Goal: Transaction & Acquisition: Purchase product/service

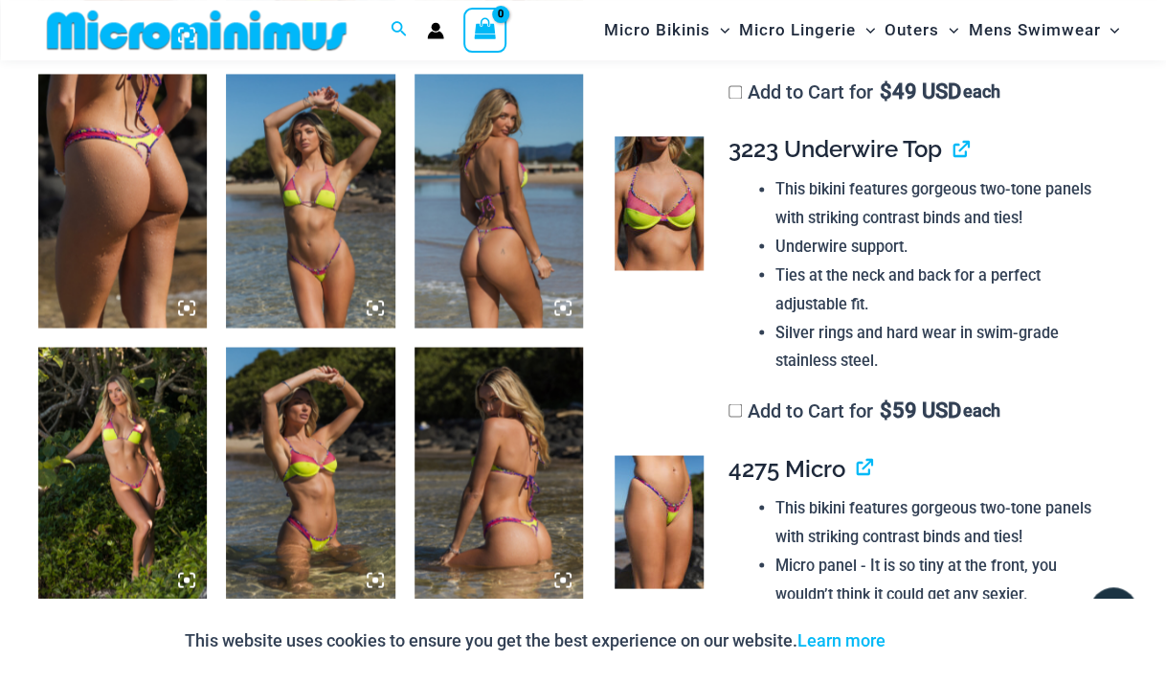
scroll to position [1196, 0]
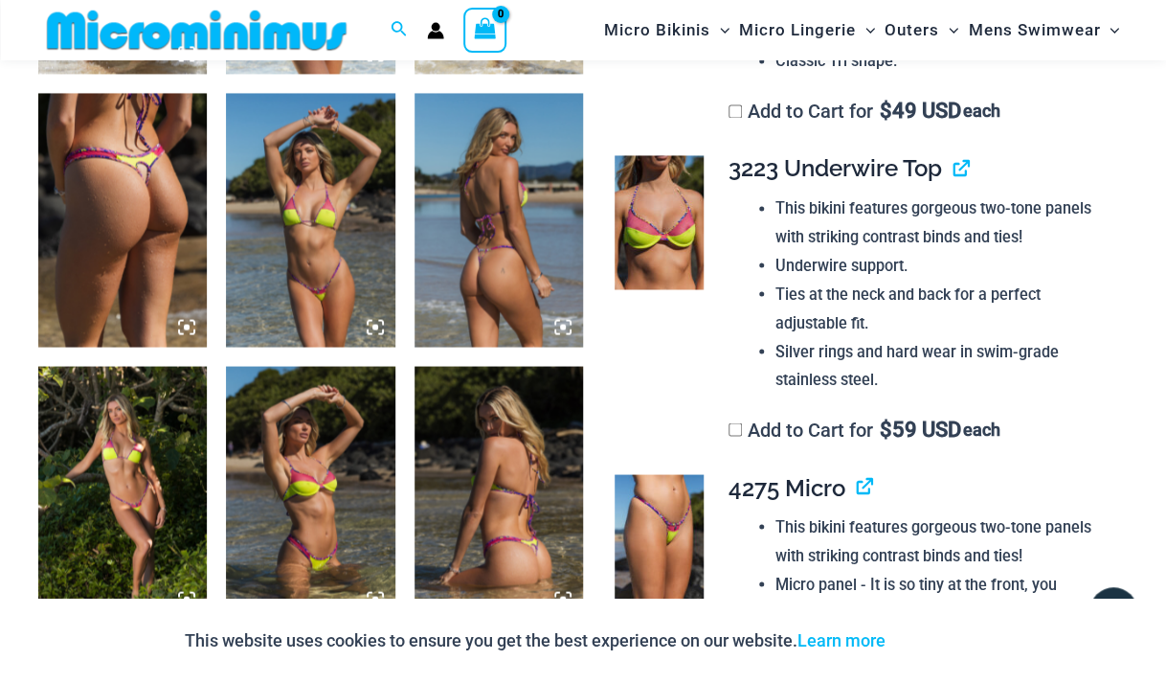
click at [147, 230] on img at bounding box center [122, 219] width 169 height 253
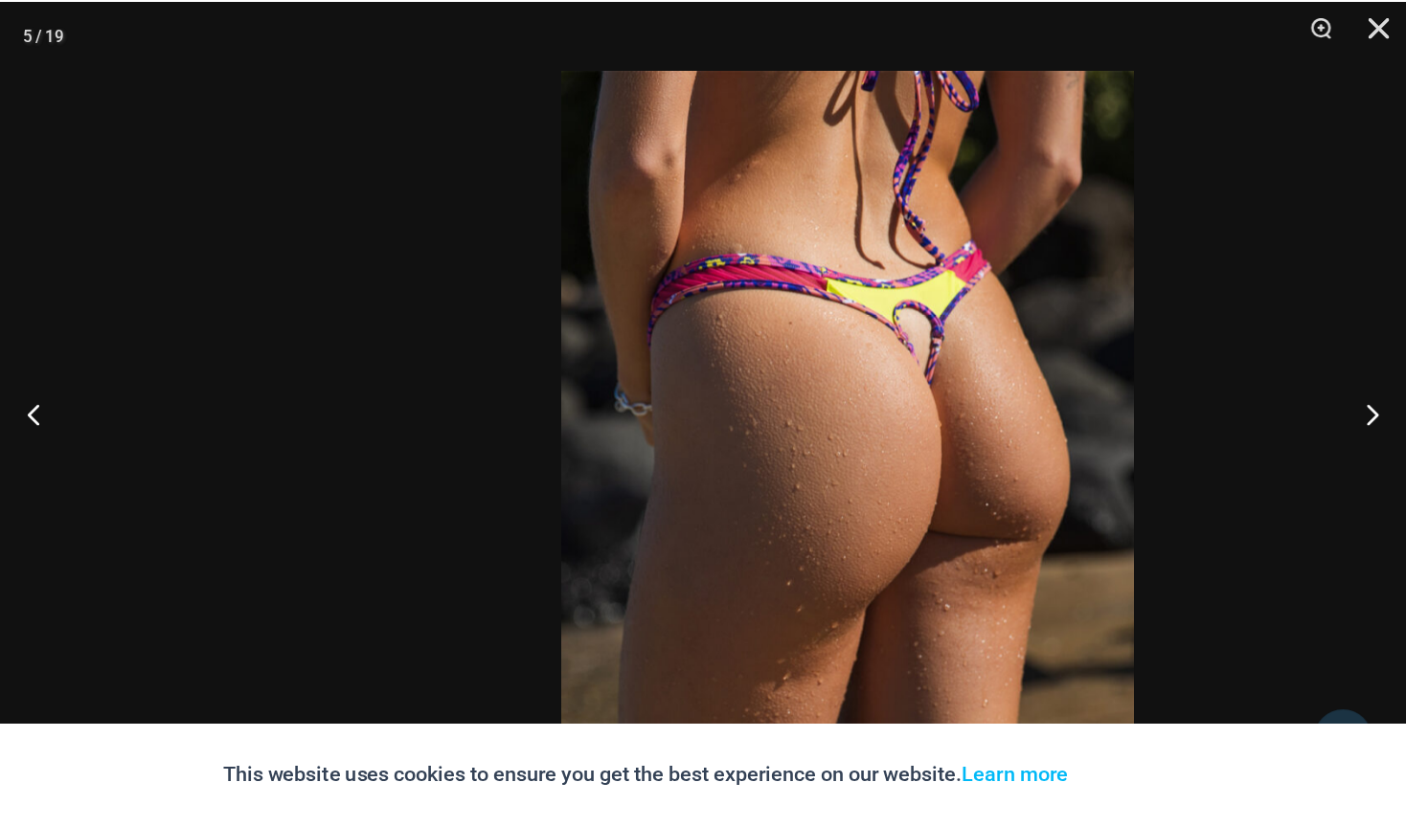
scroll to position [1184, 0]
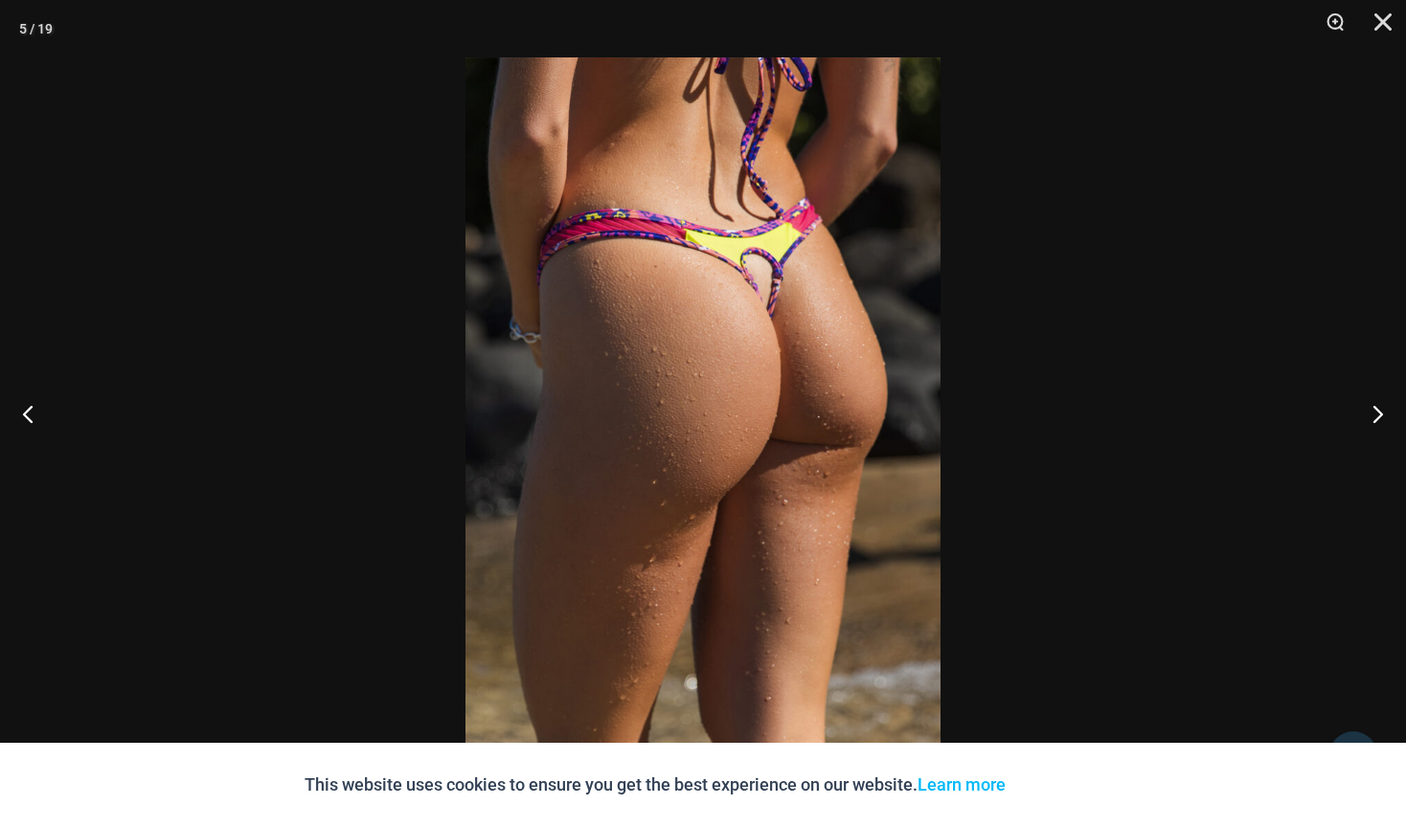
click at [696, 316] on img at bounding box center [702, 413] width 475 height 713
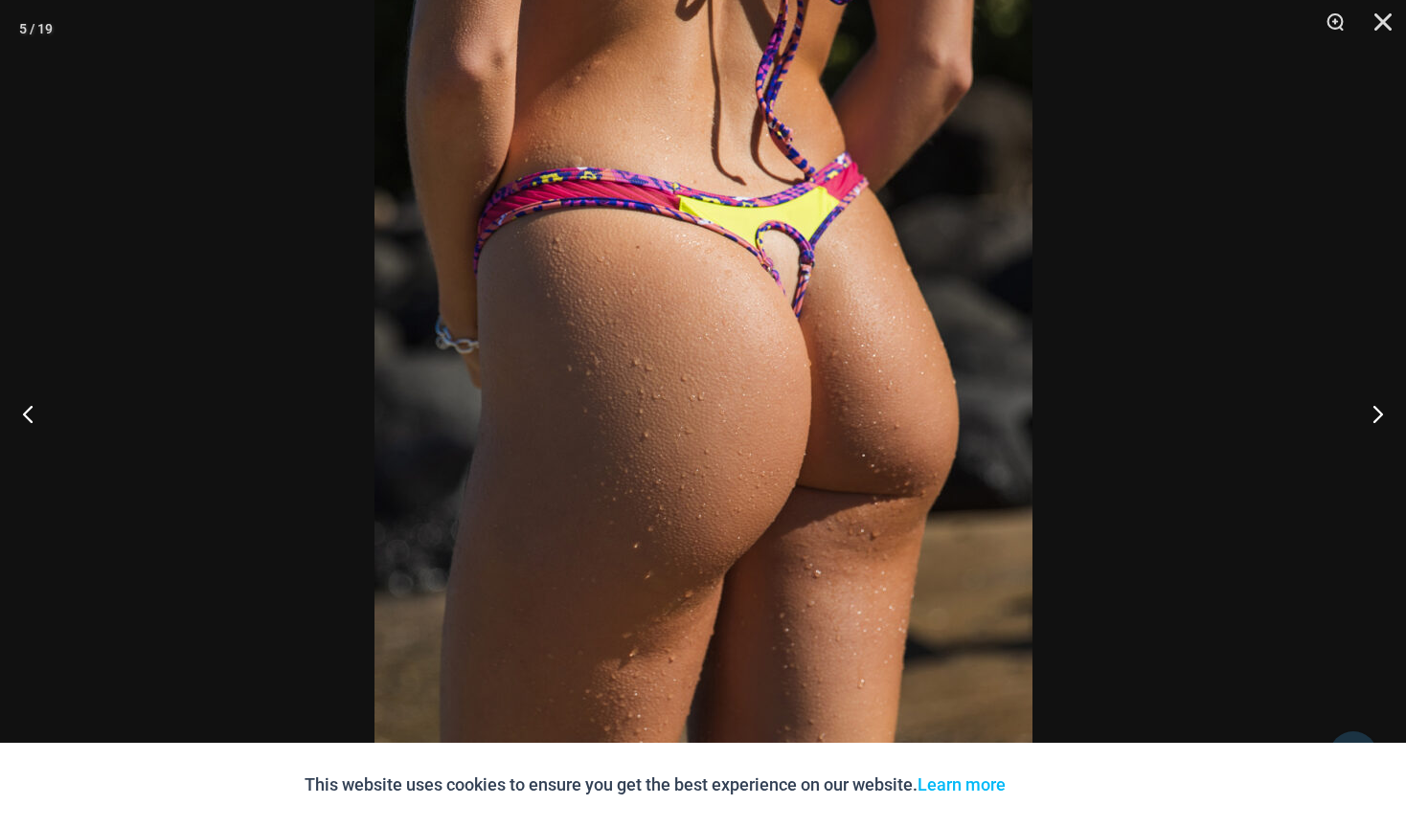
click at [1165, 682] on div "This website uses cookies to ensure you get the best experience on our website.…" at bounding box center [703, 785] width 1406 height 84
click at [49, 597] on div at bounding box center [703, 413] width 1406 height 827
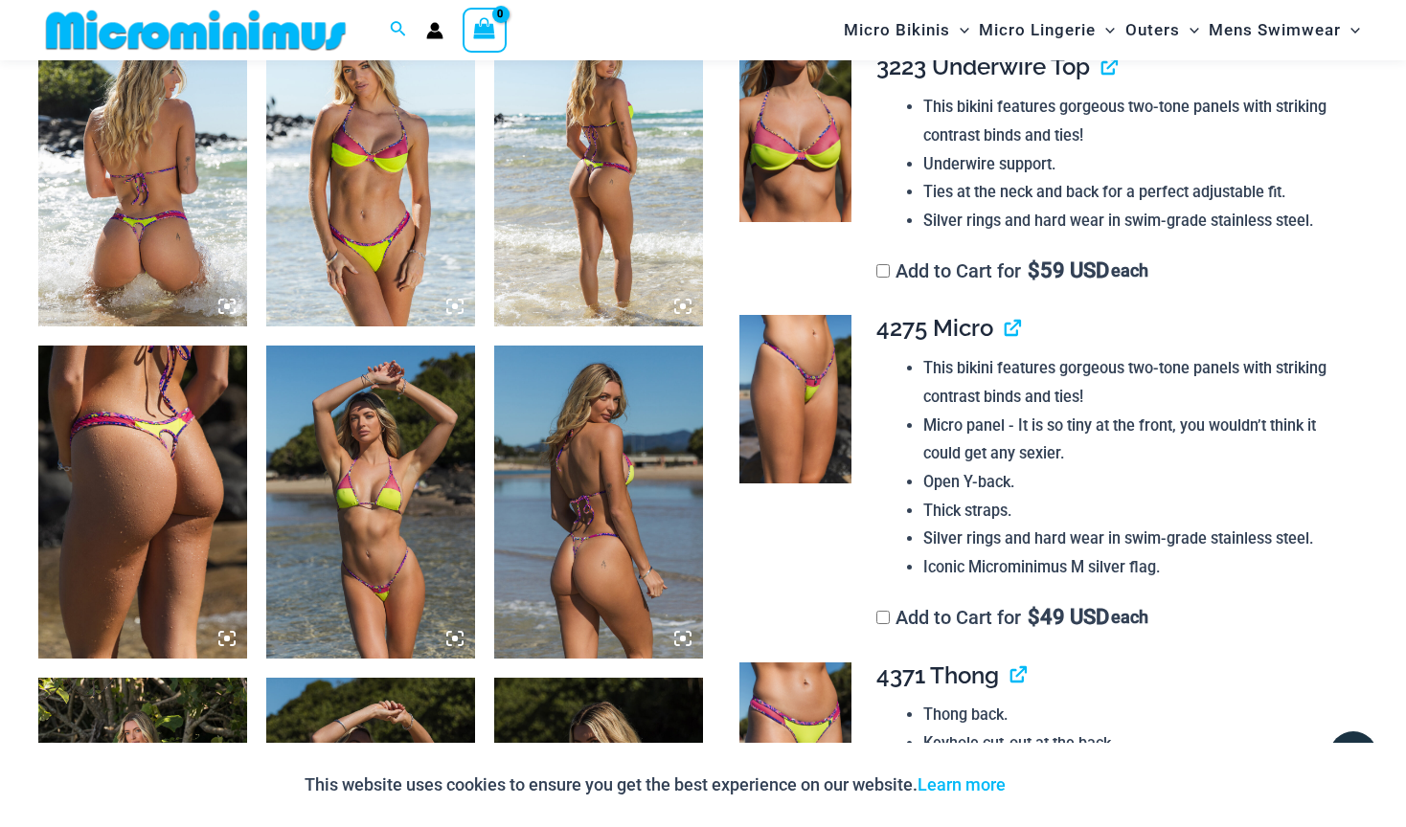
click at [136, 449] on img at bounding box center [142, 502] width 209 height 313
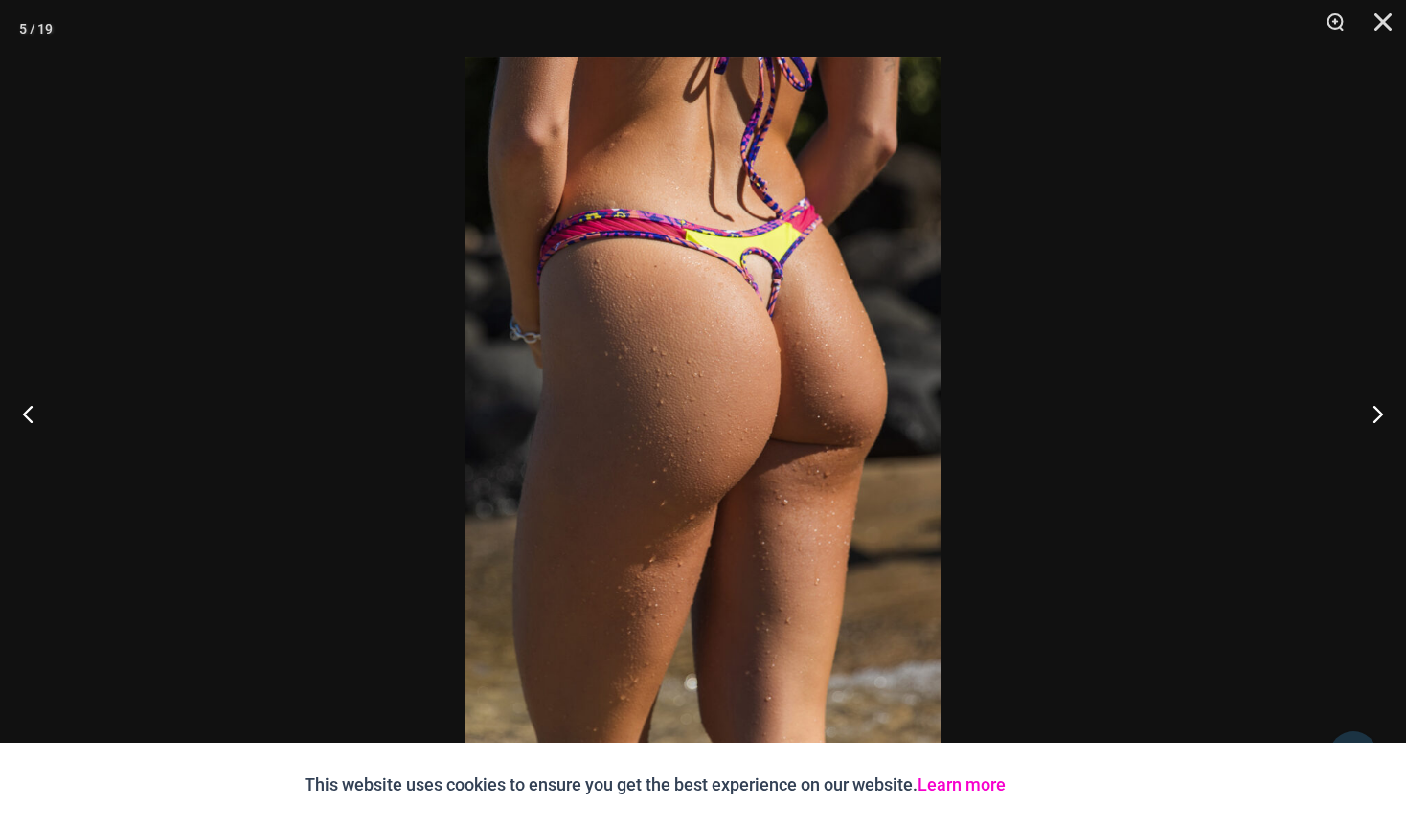
click at [979, 682] on link "Learn more" at bounding box center [961, 785] width 88 height 20
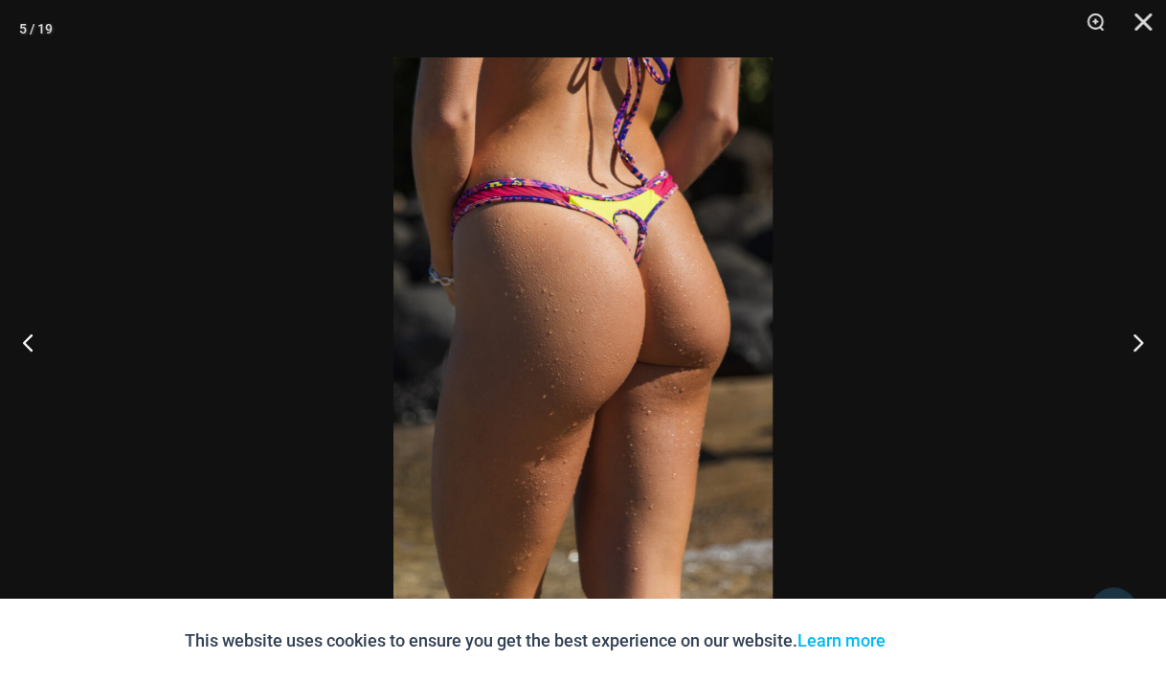
click at [627, 297] on img at bounding box center [583, 341] width 379 height 568
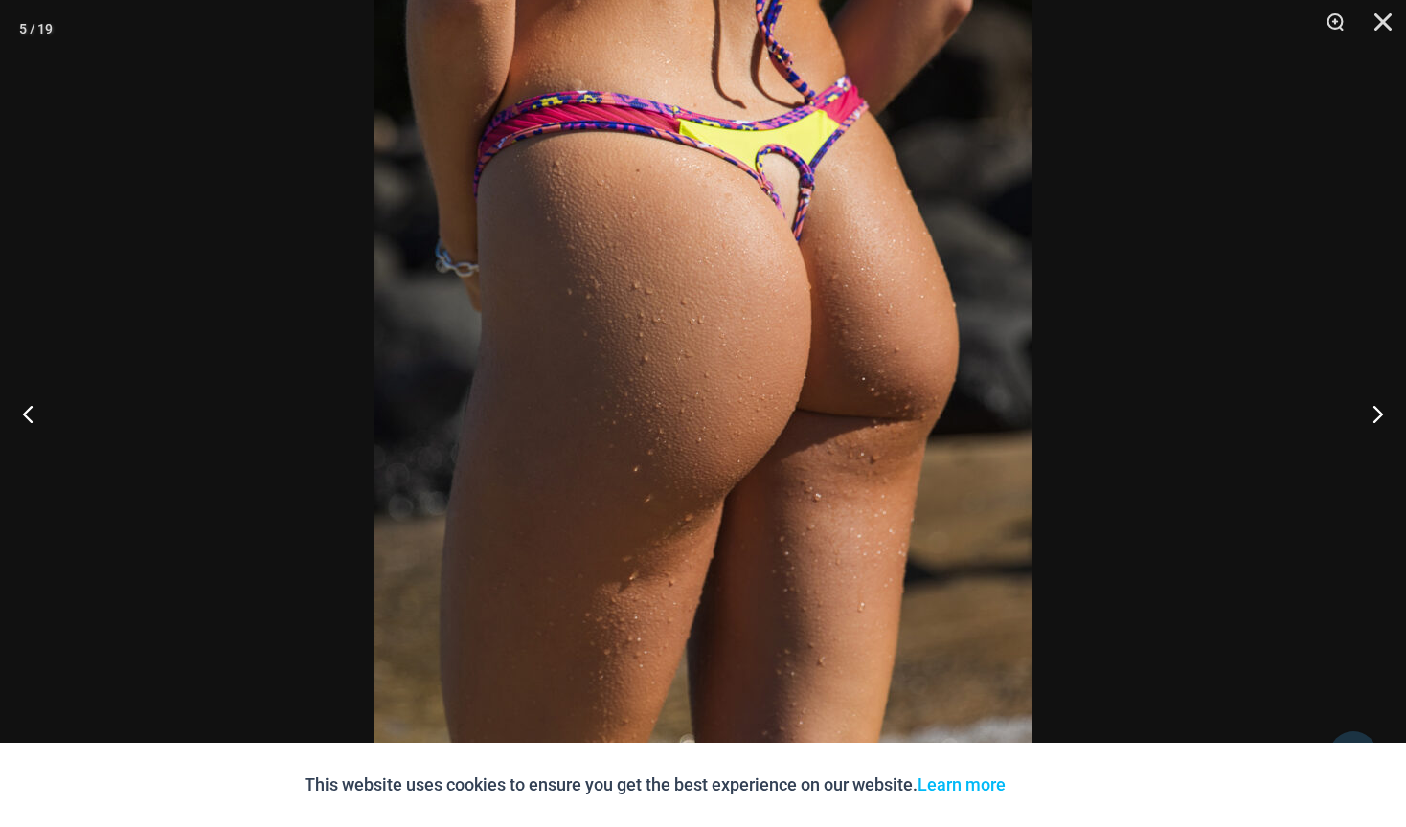
scroll to position [907, 0]
click at [1165, 17] on button "Close" at bounding box center [1376, 28] width 48 height 57
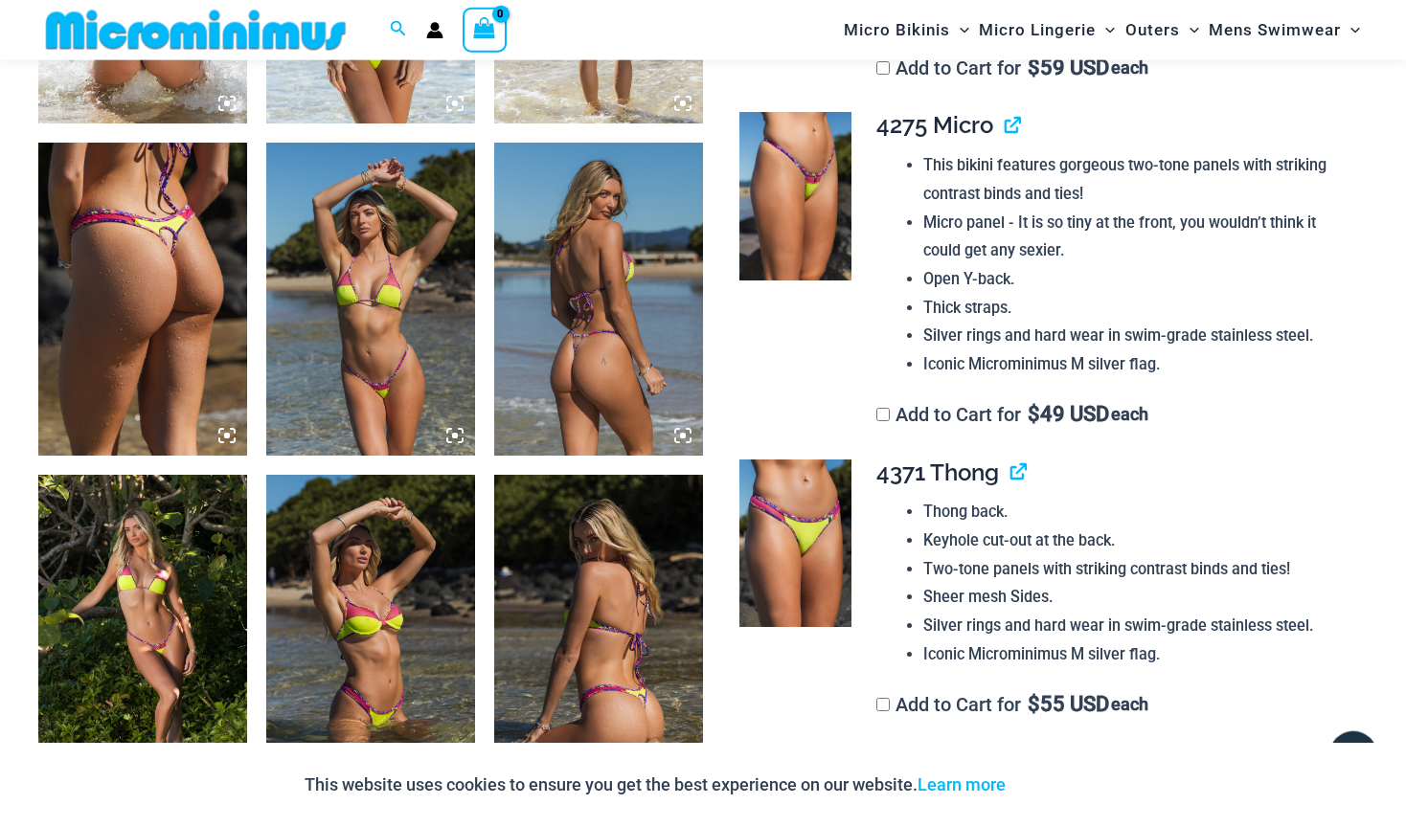
scroll to position [1413, 0]
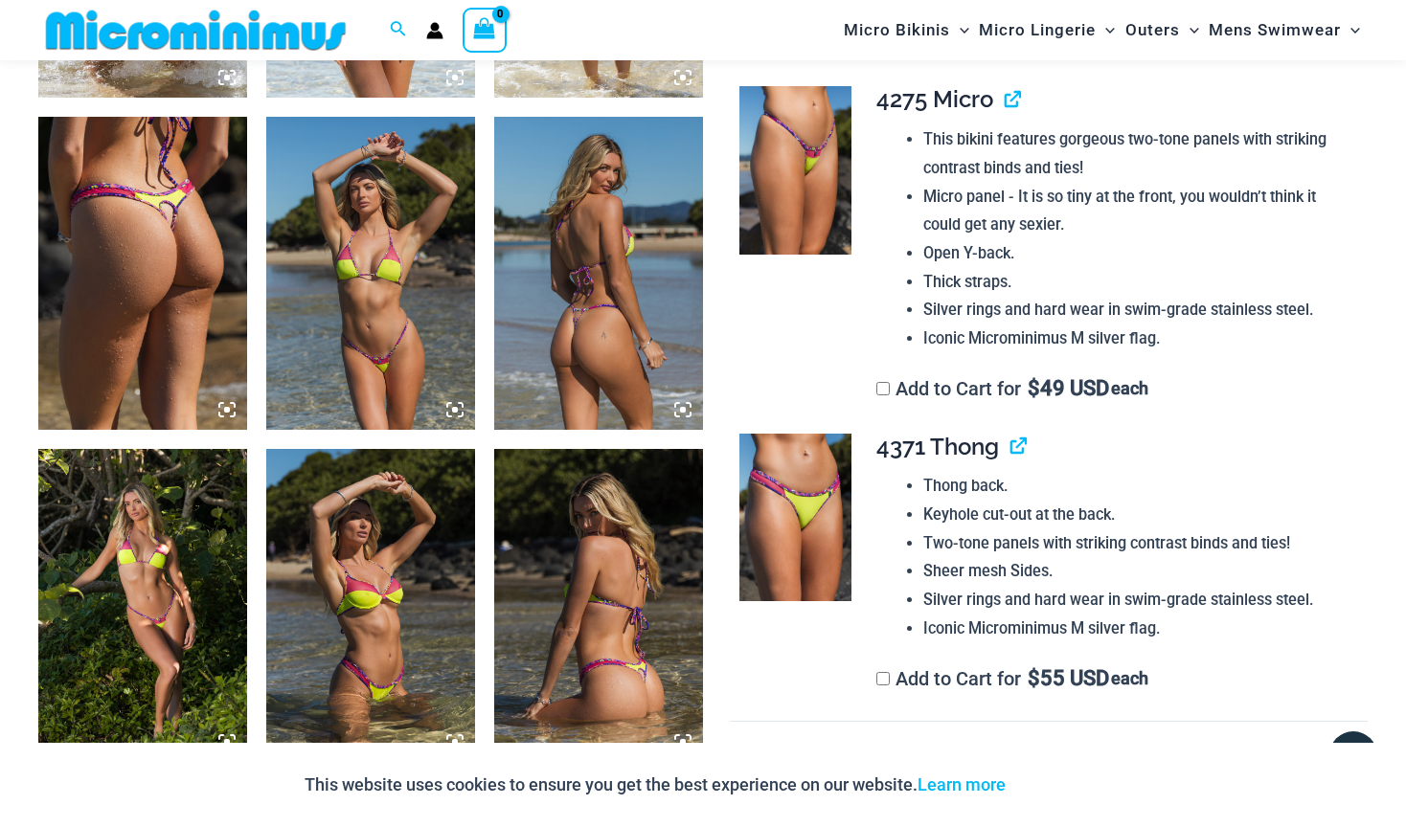
click at [418, 258] on img at bounding box center [370, 273] width 209 height 313
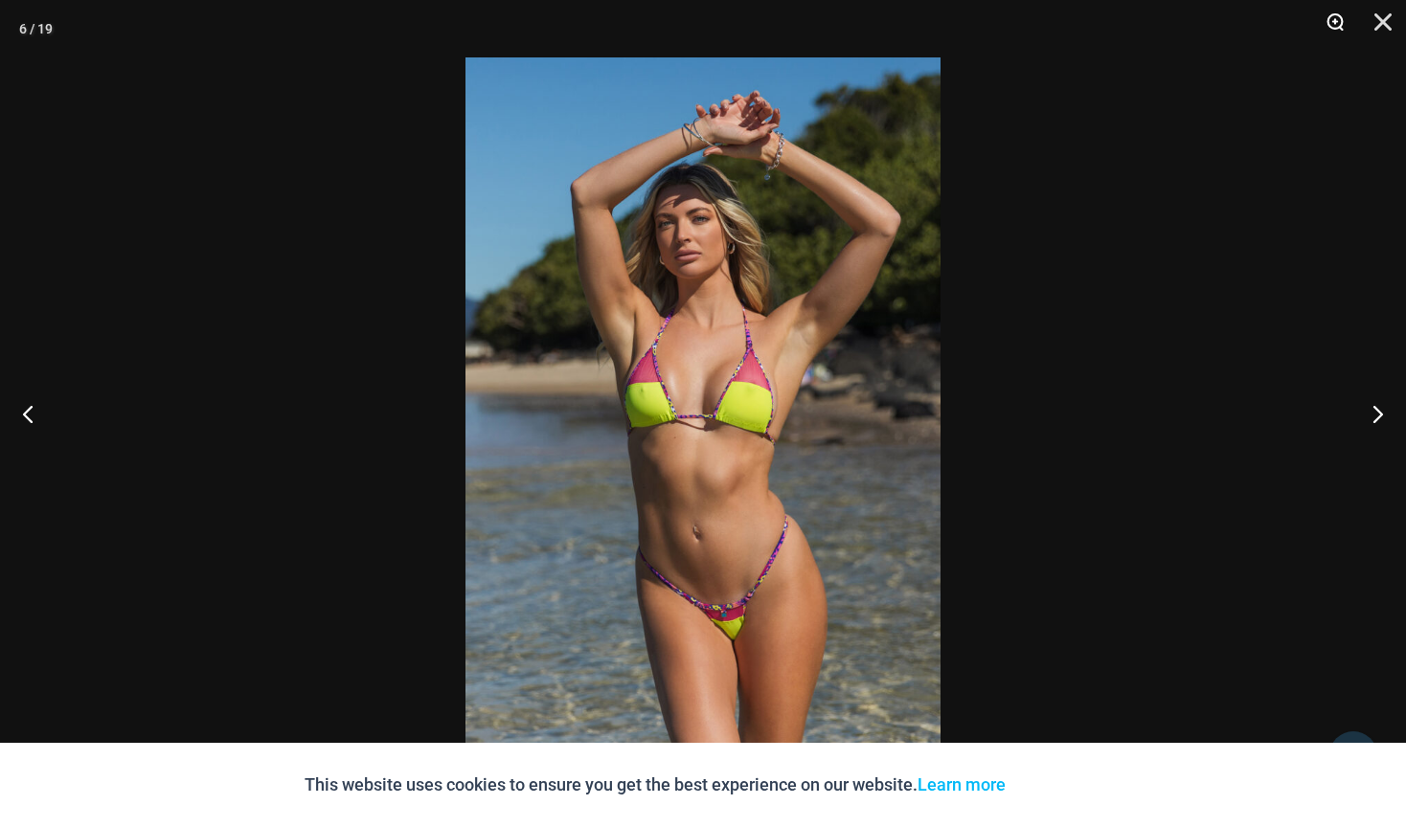
click at [1165, 18] on button "Zoom" at bounding box center [1328, 28] width 48 height 57
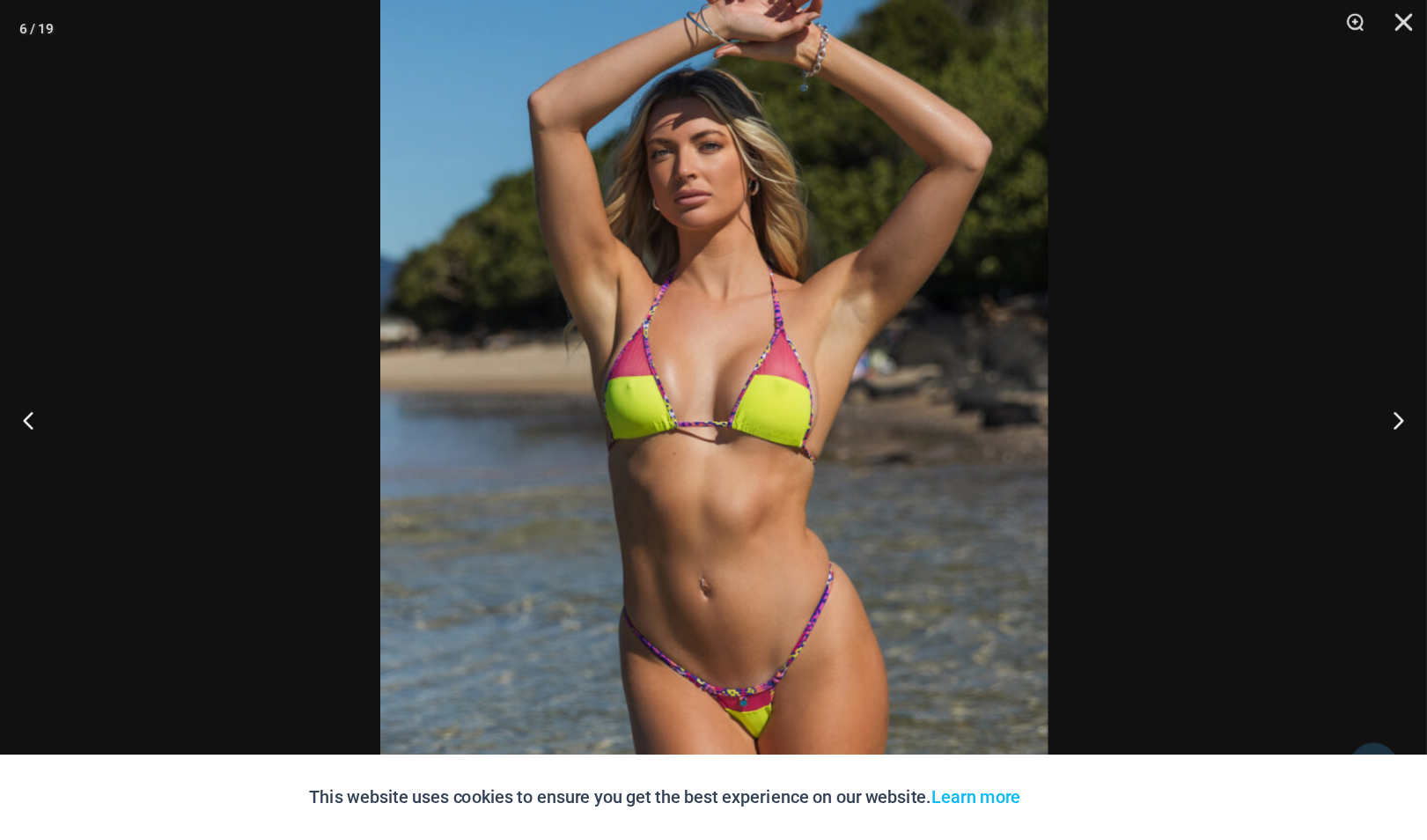
scroll to position [1382, 0]
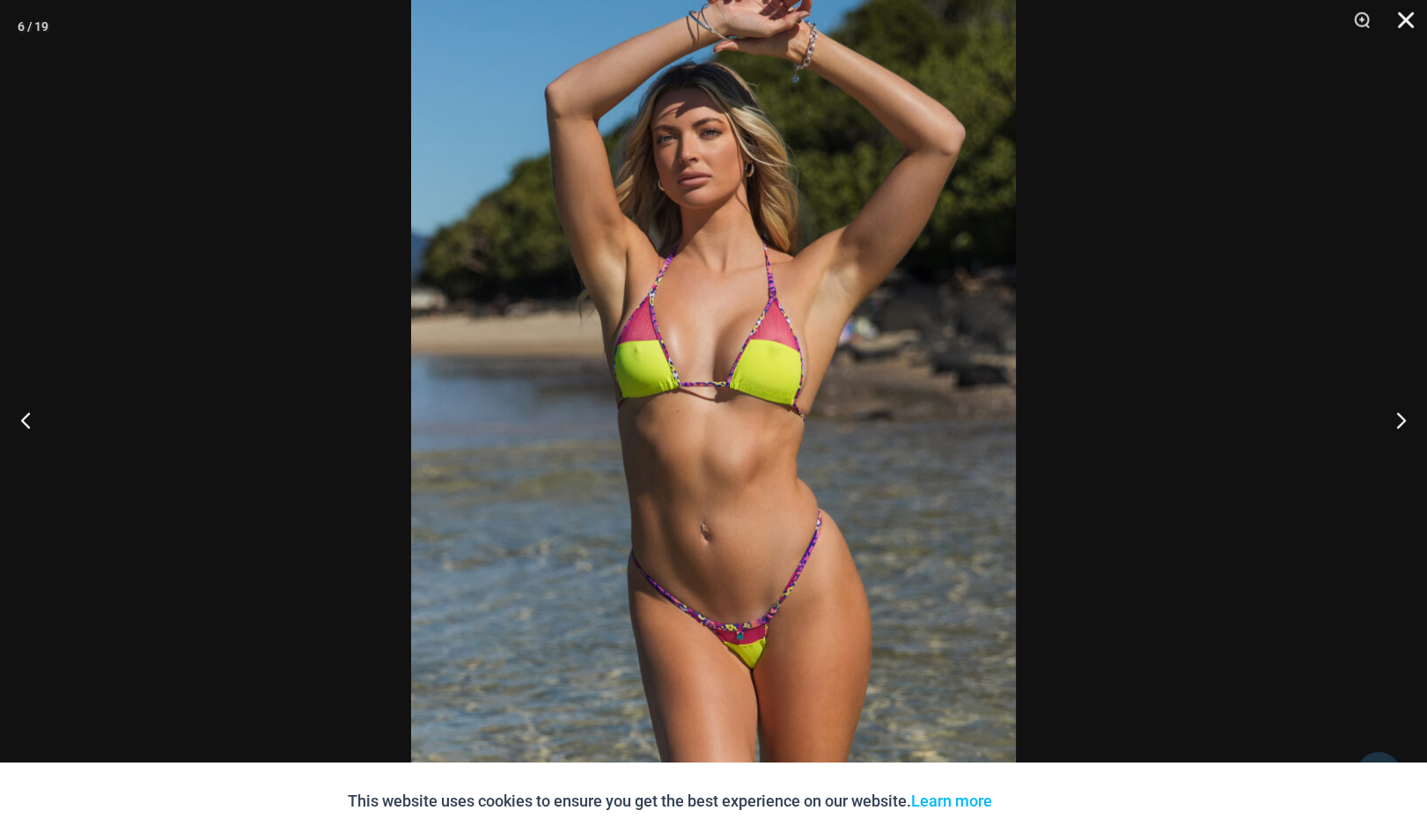
click at [1071, 11] on button "Close" at bounding box center [1400, 26] width 44 height 52
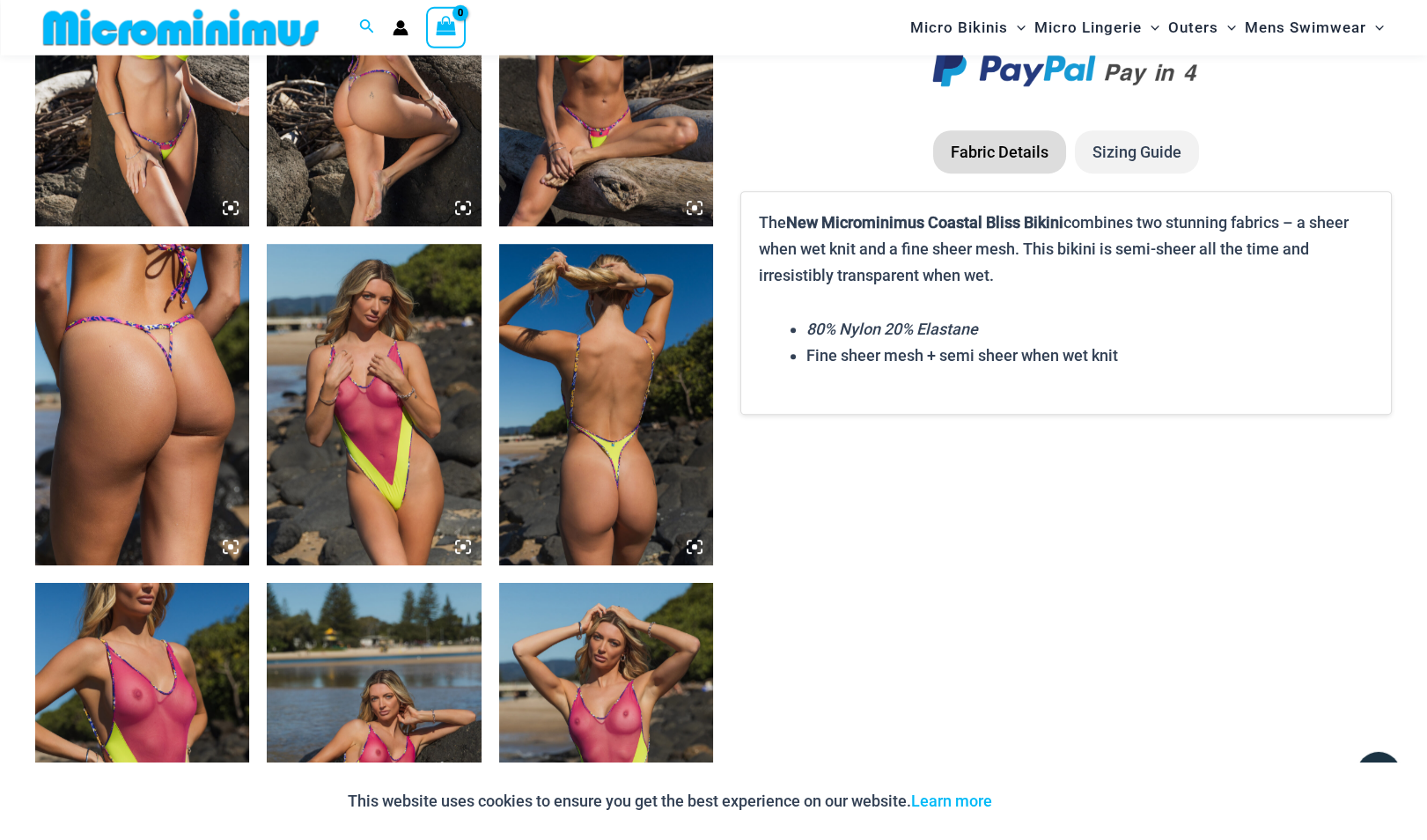
scroll to position [2502, 0]
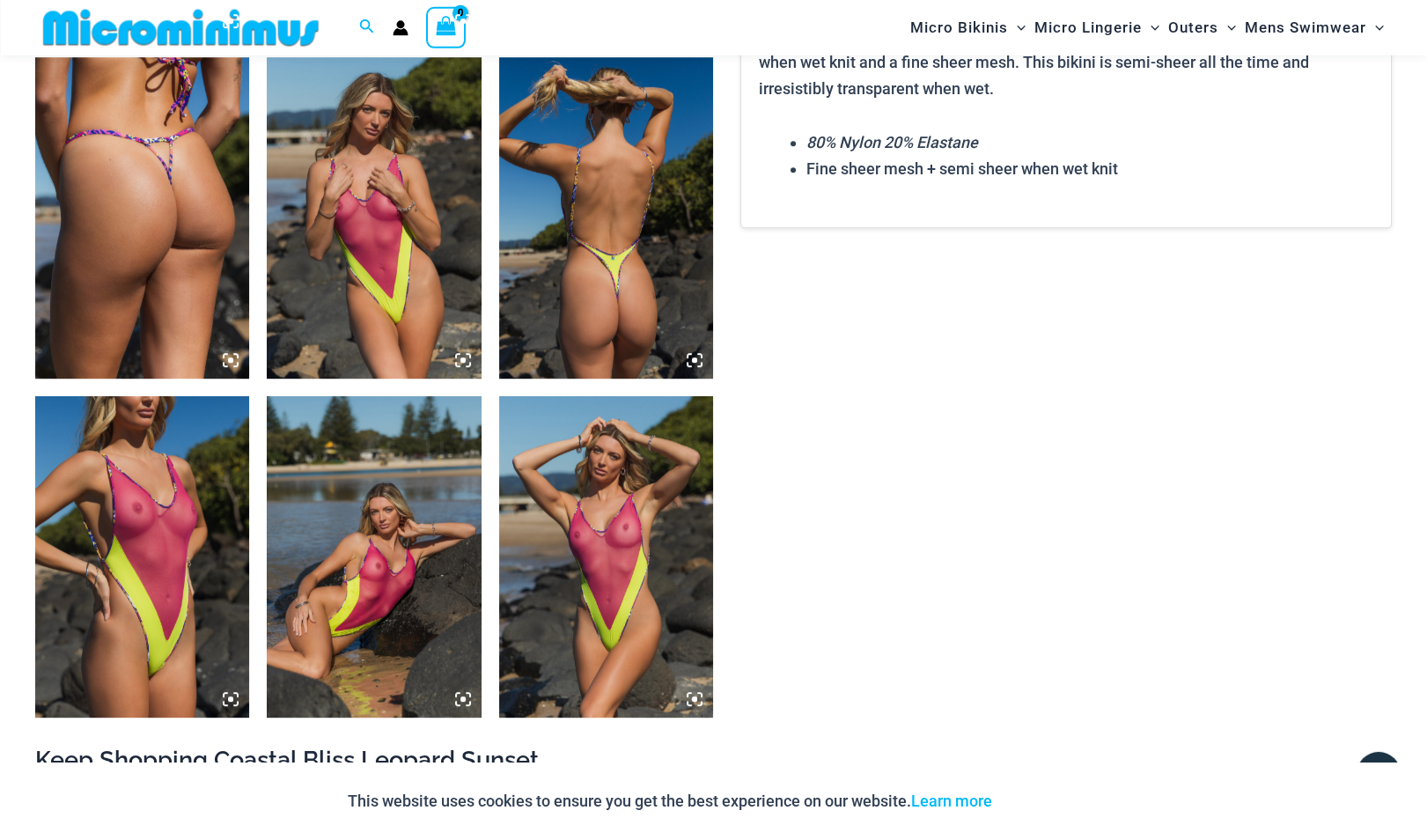
click at [151, 530] on img at bounding box center [142, 557] width 214 height 322
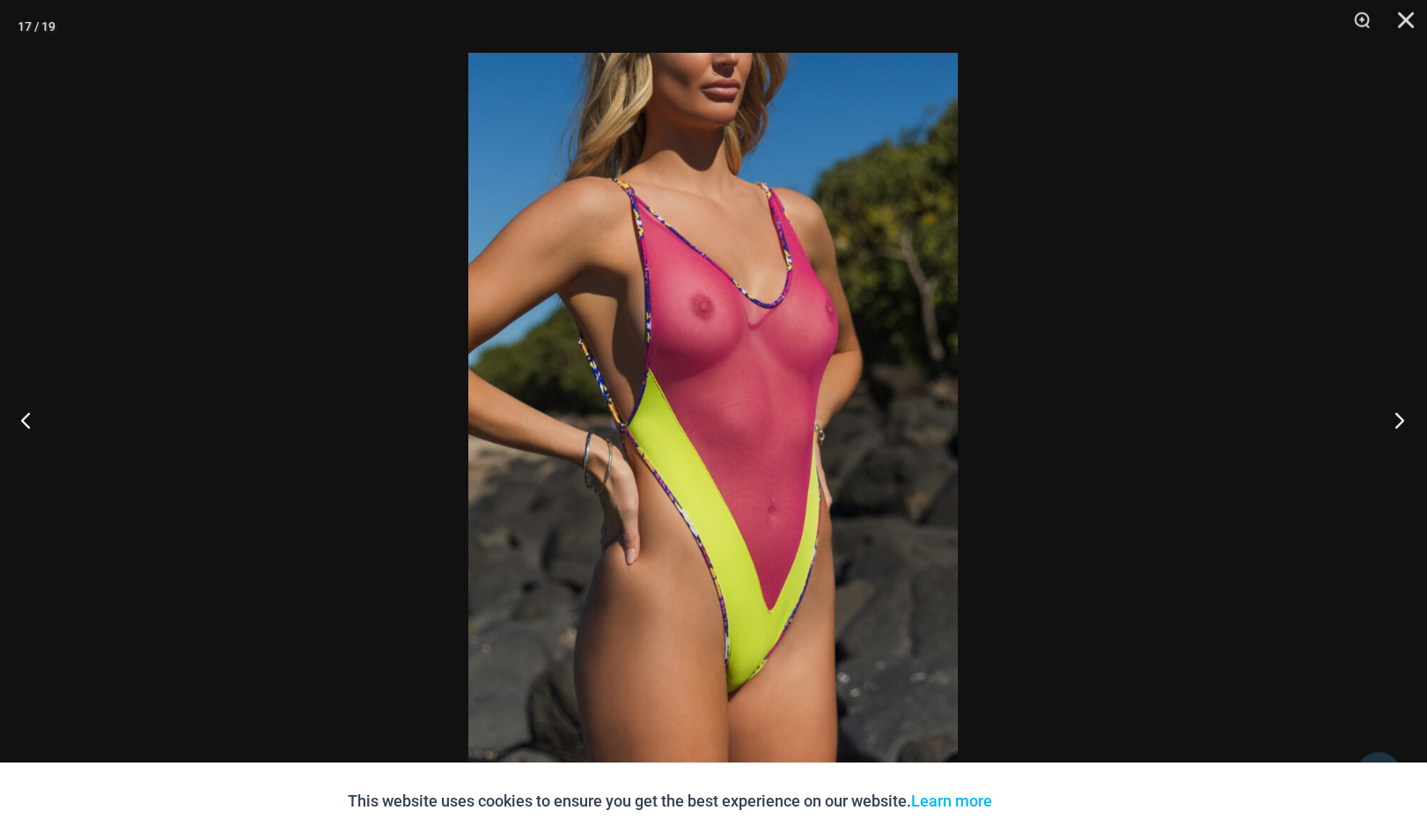
click at [1071, 413] on button "Next" at bounding box center [1395, 420] width 66 height 88
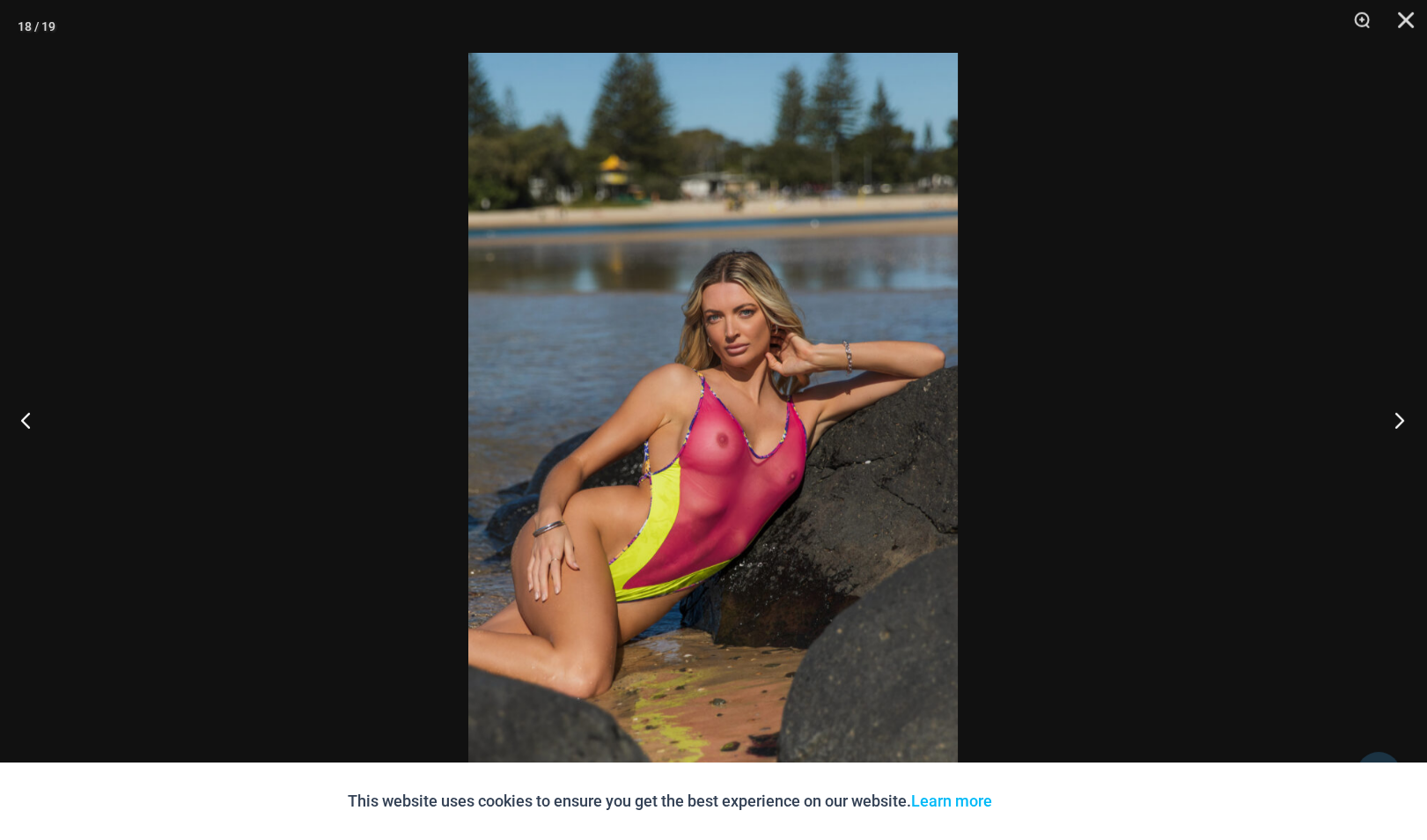
click at [1071, 413] on button "Next" at bounding box center [1395, 420] width 66 height 88
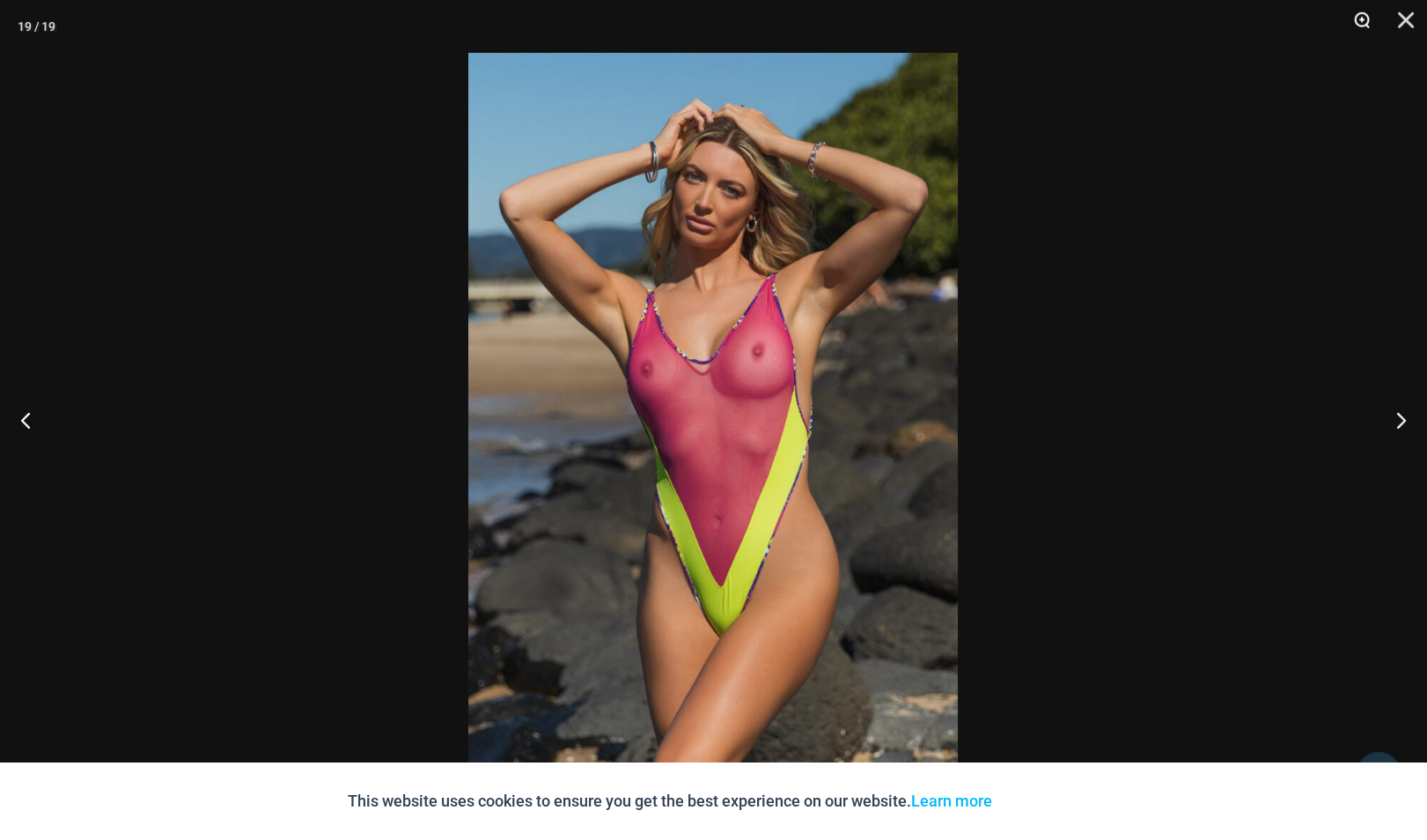
click at [1071, 18] on button "Zoom" at bounding box center [1356, 26] width 44 height 52
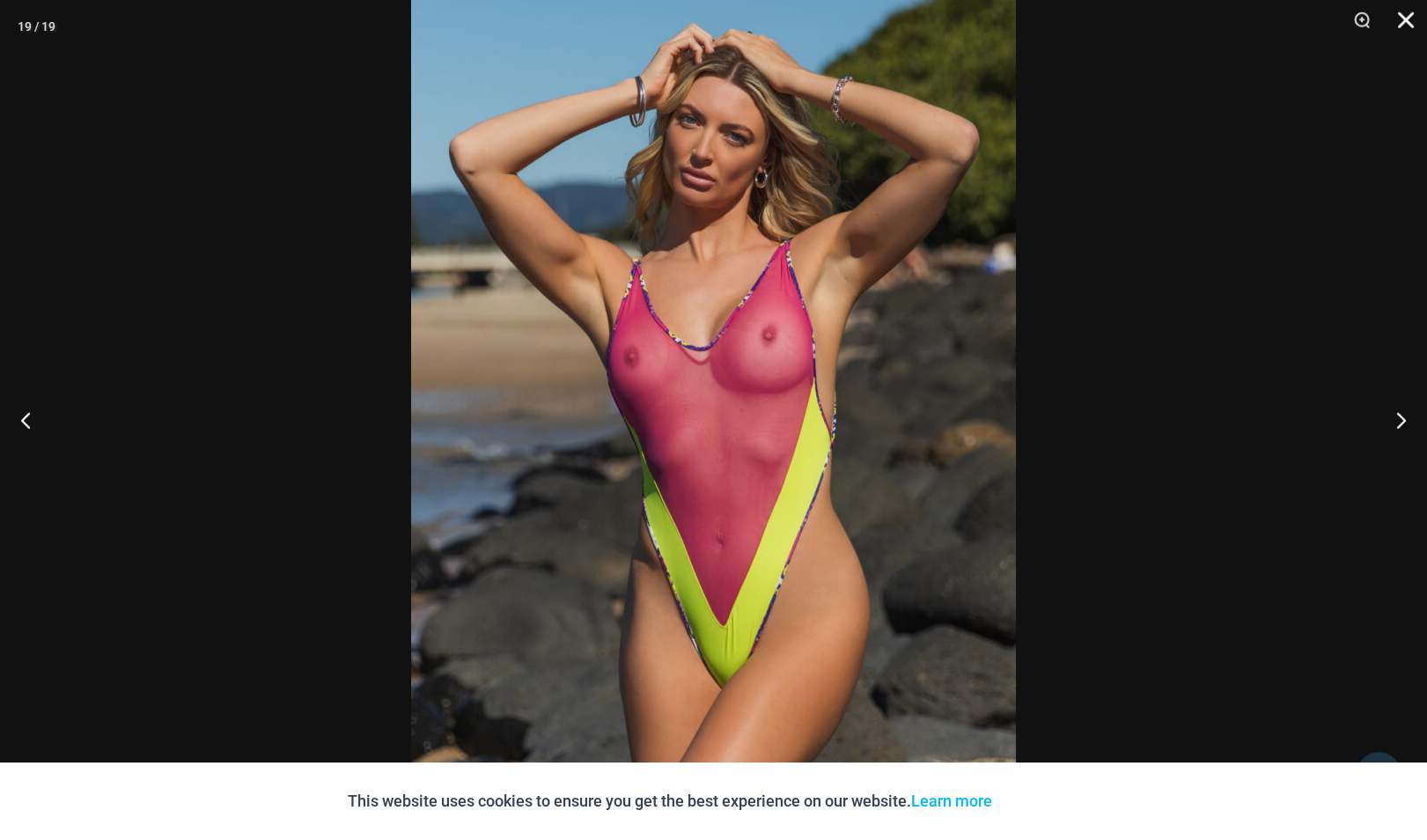
click at [1071, 16] on button "Close" at bounding box center [1400, 26] width 44 height 52
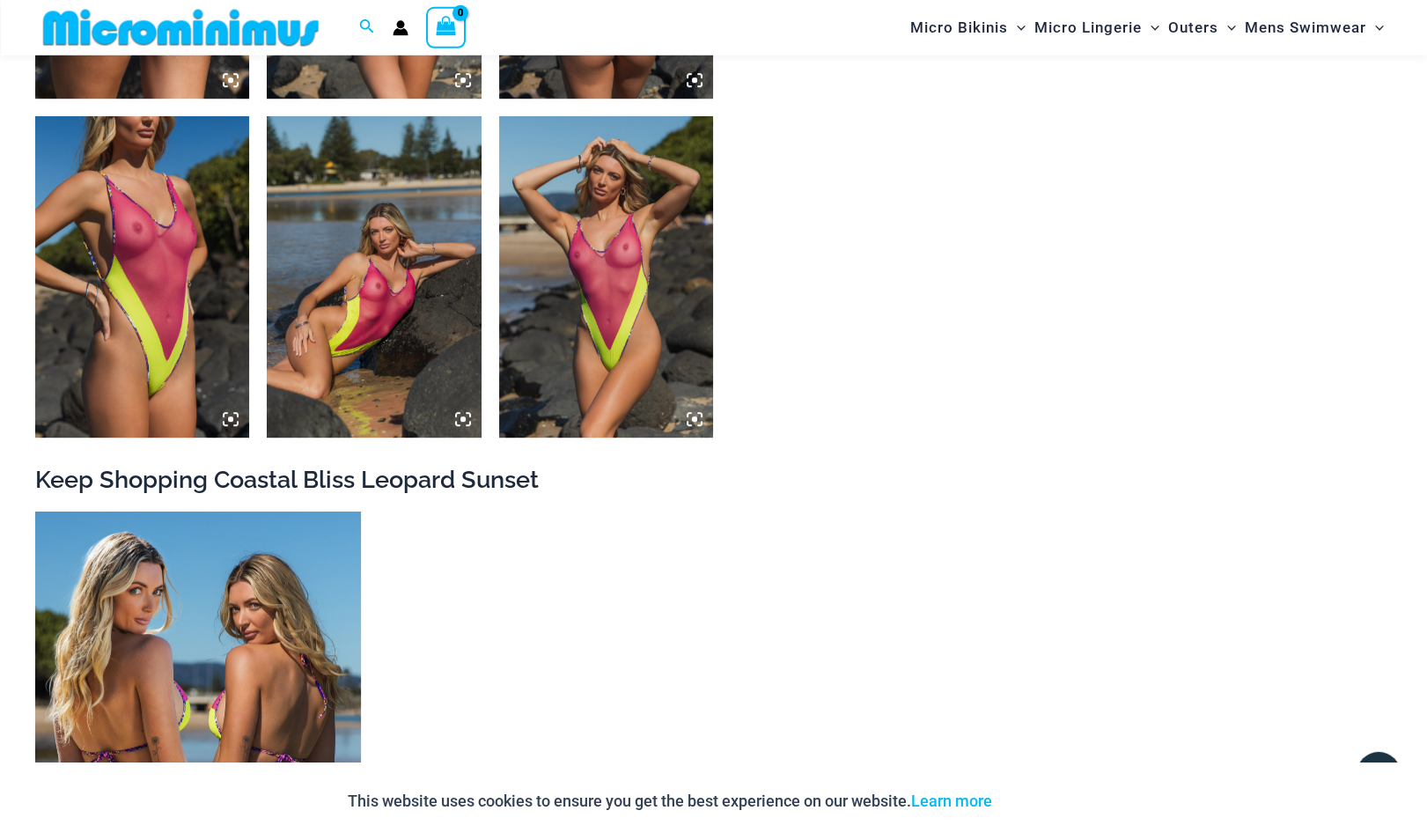
scroll to position [3154, 0]
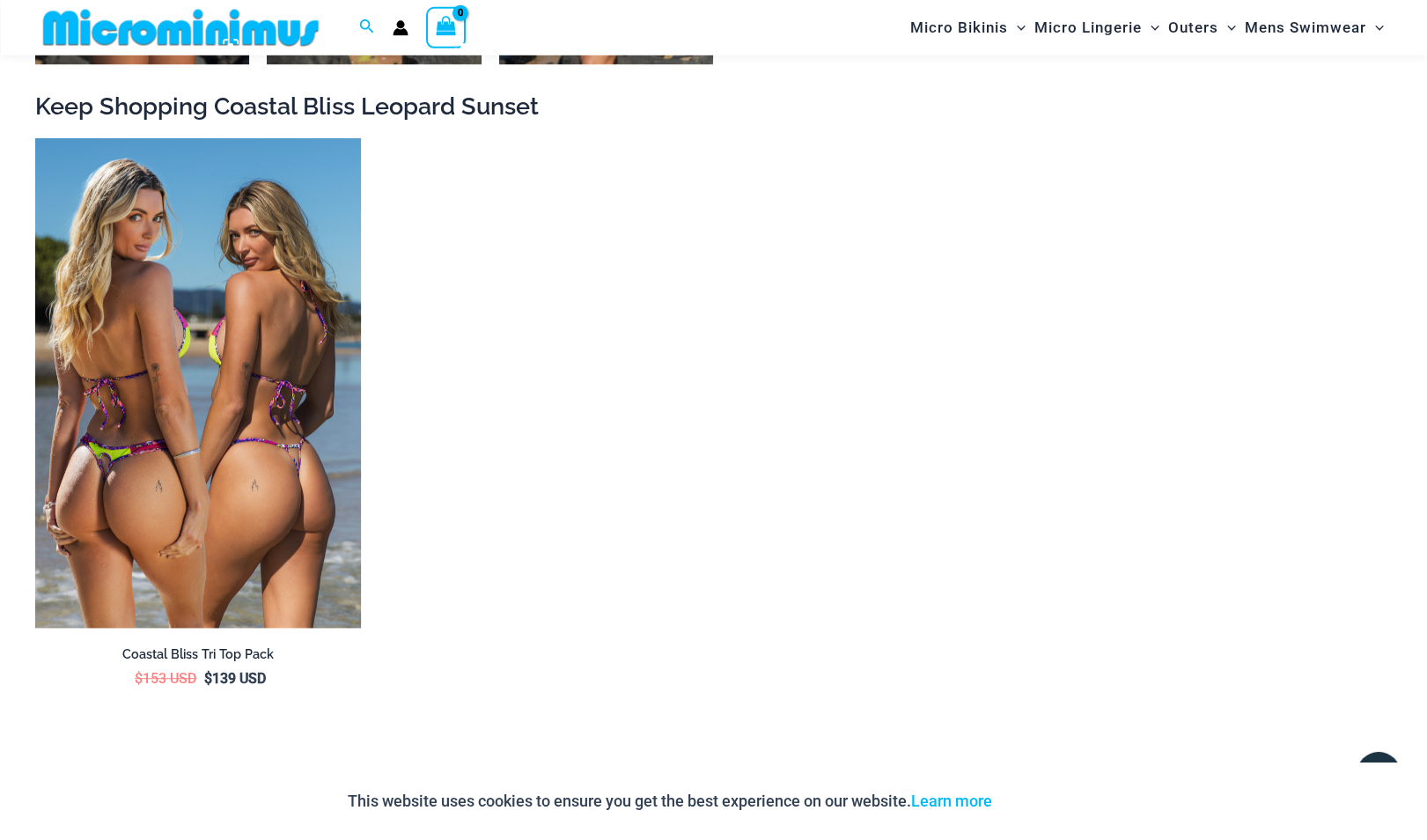
click at [220, 295] on img at bounding box center [198, 382] width 325 height 489
click at [169, 346] on img at bounding box center [198, 382] width 325 height 489
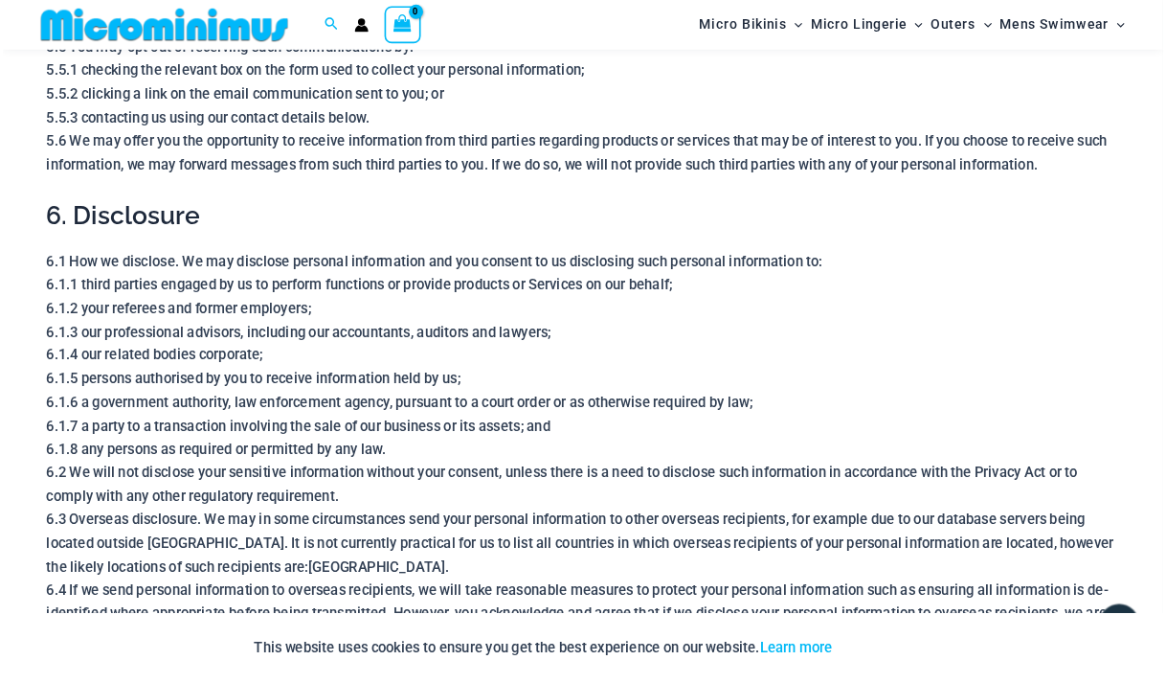
scroll to position [2203, 0]
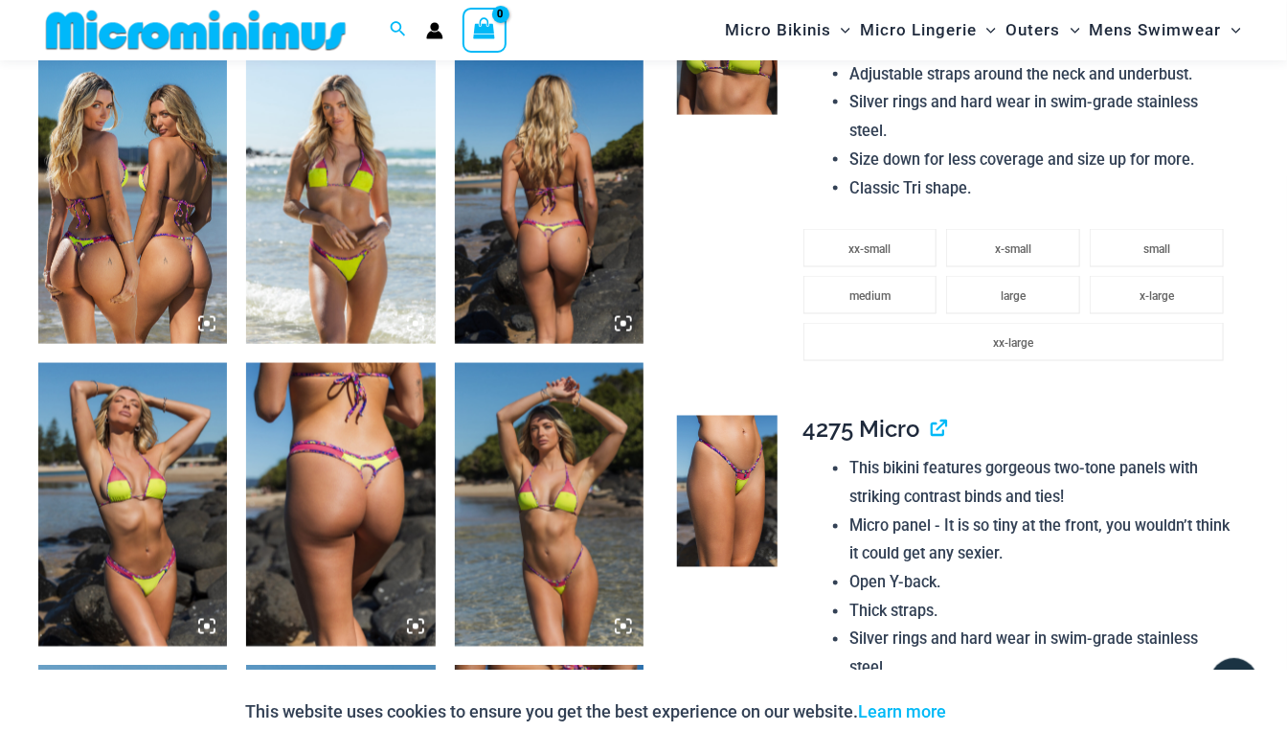
scroll to position [1099, 0]
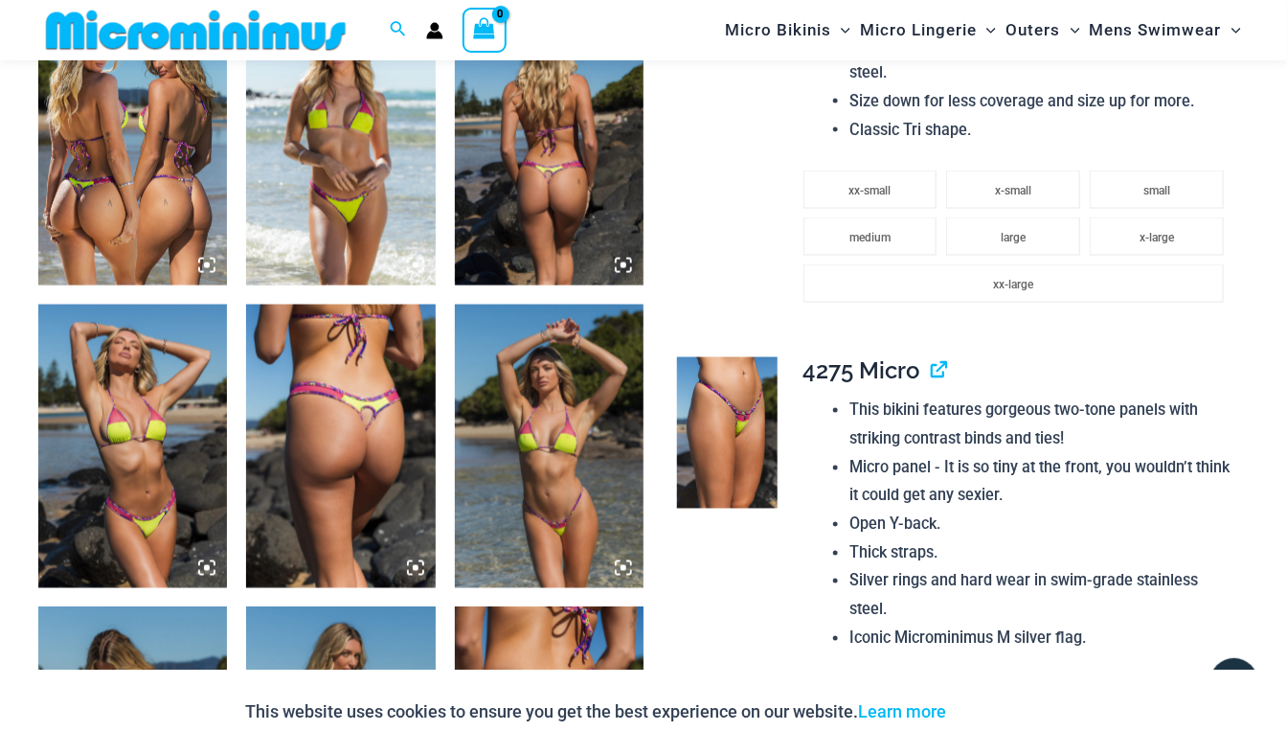
click at [554, 148] on img at bounding box center [549, 143] width 189 height 283
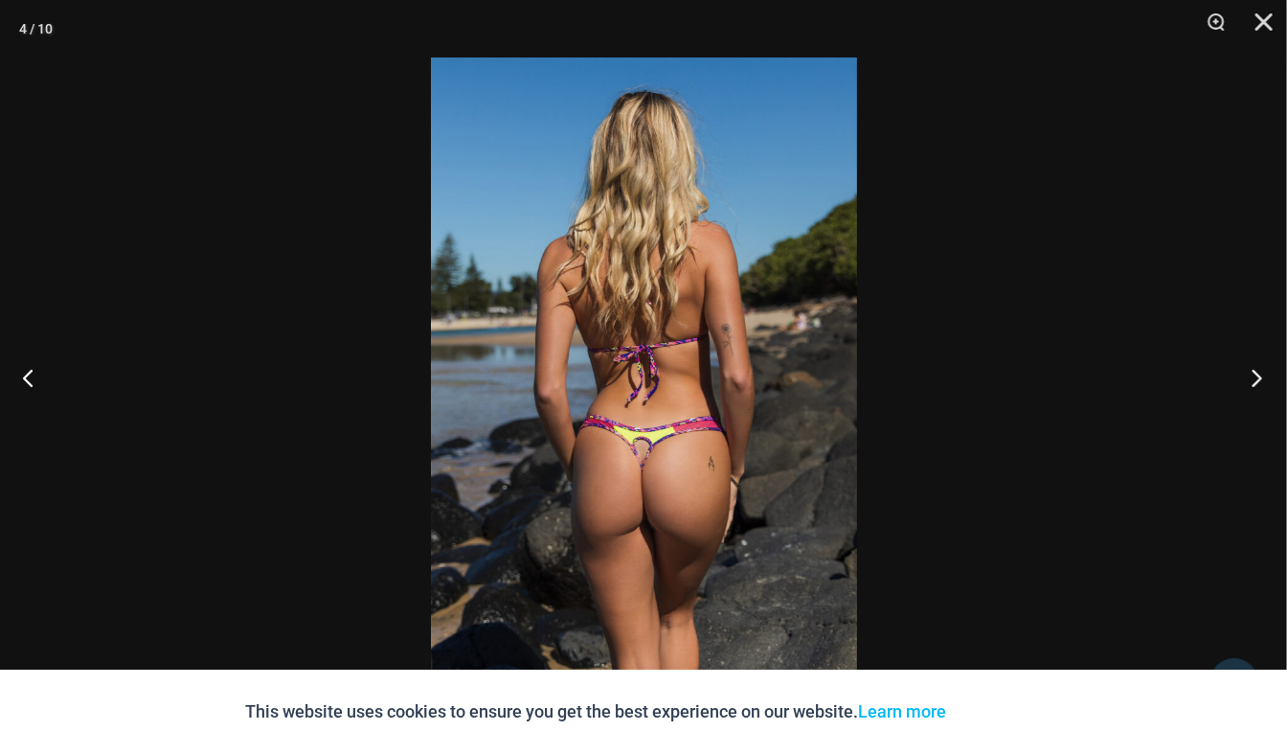
click at [1256, 369] on button "Next" at bounding box center [1251, 377] width 72 height 96
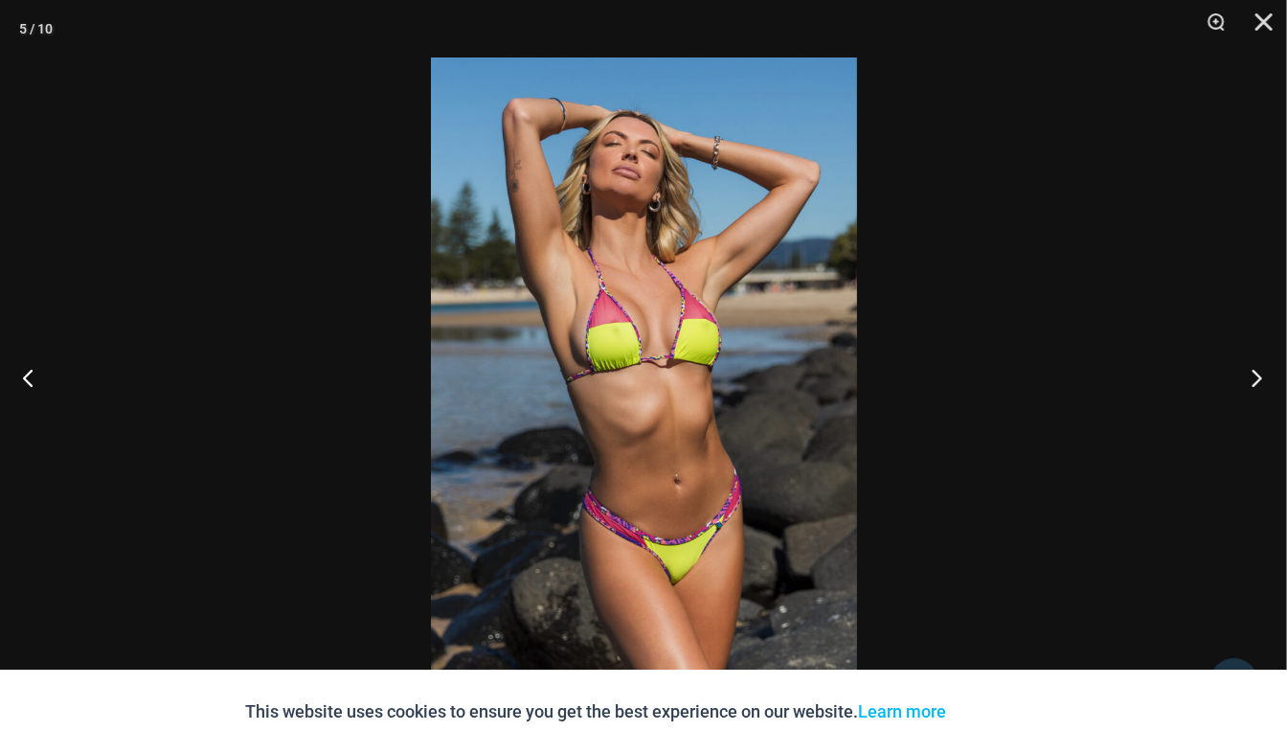
click at [1256, 370] on button "Next" at bounding box center [1251, 377] width 72 height 96
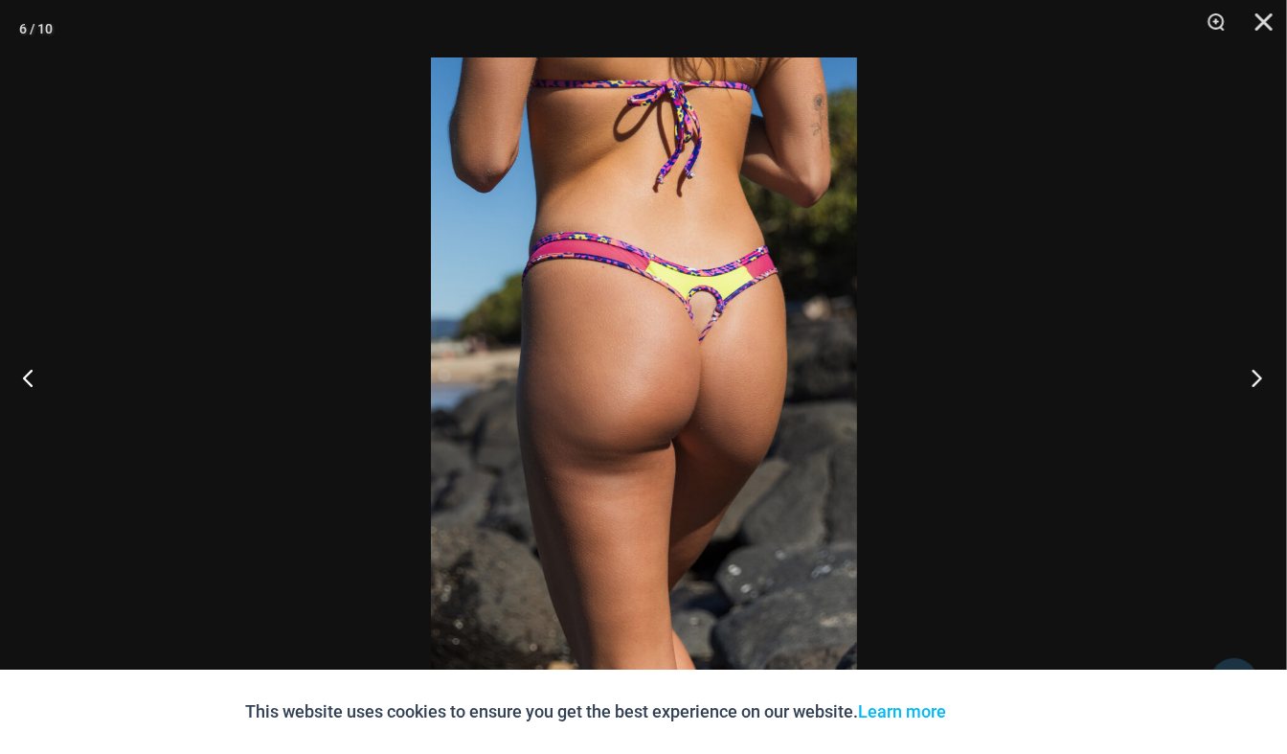
click at [1255, 371] on button "Next" at bounding box center [1251, 377] width 72 height 96
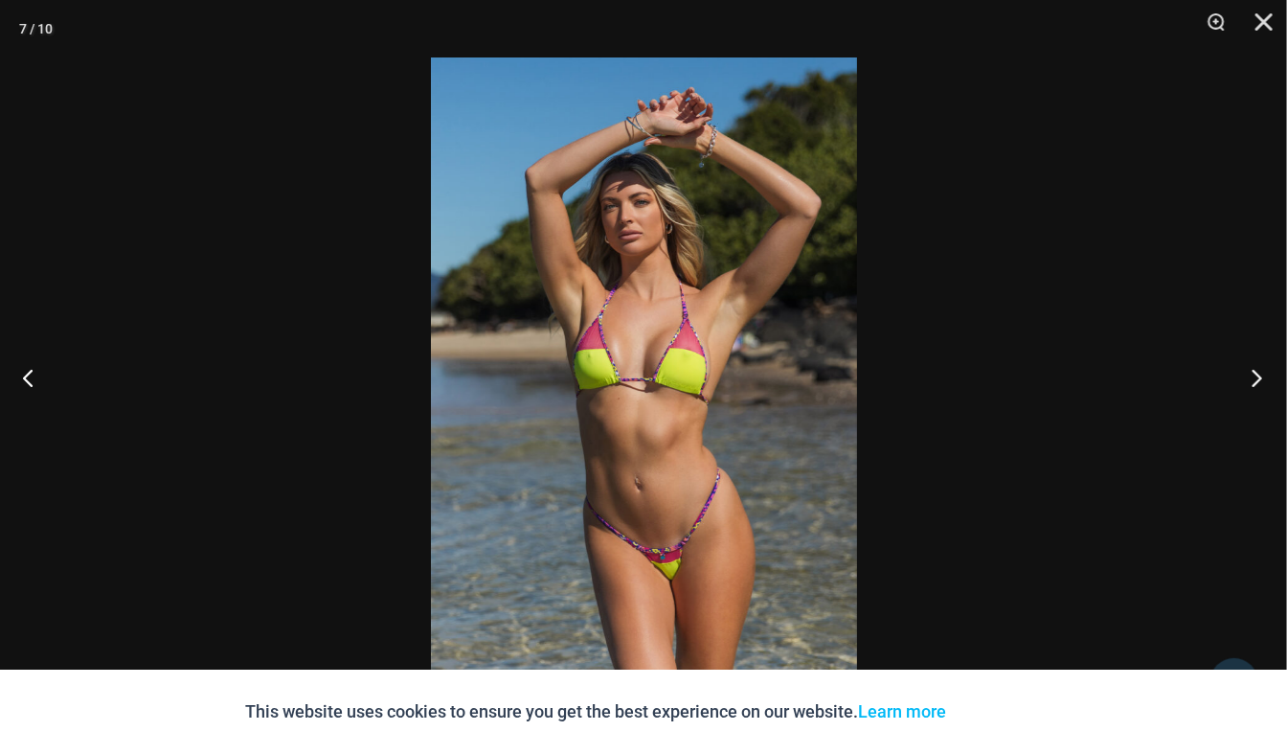
click at [1255, 371] on button "Next" at bounding box center [1251, 377] width 72 height 96
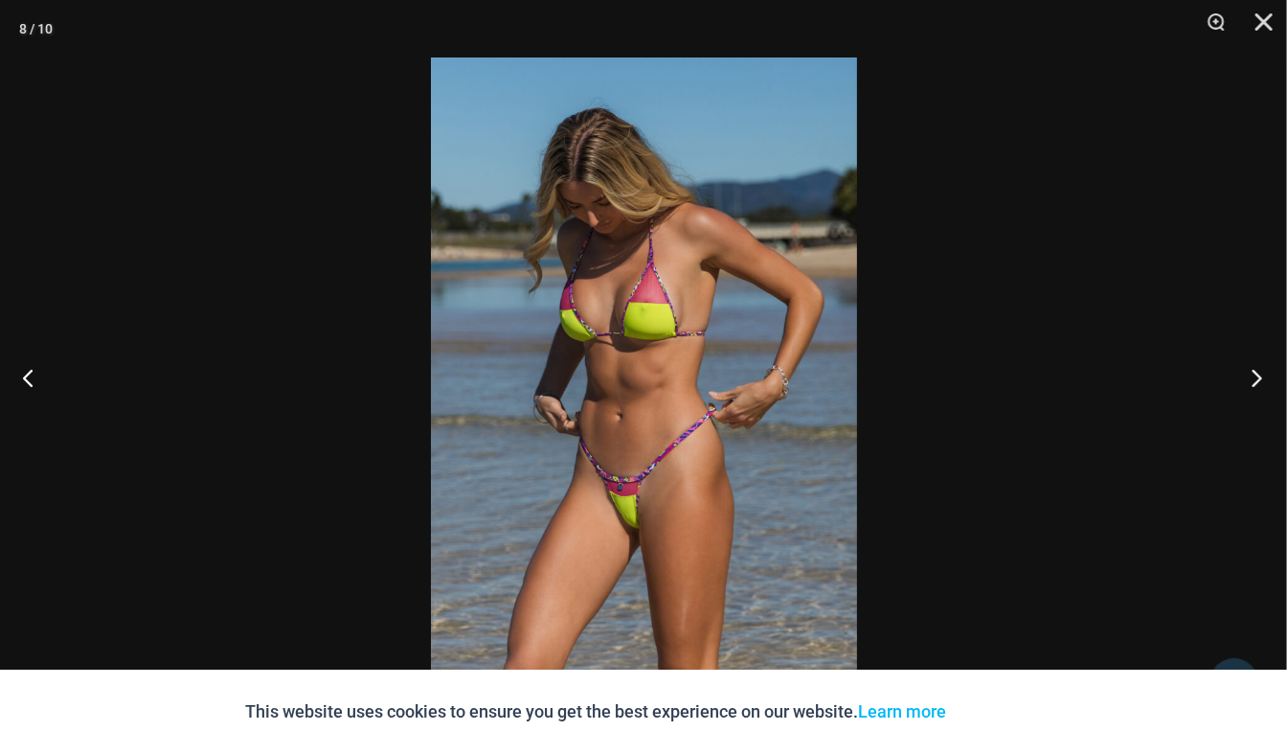
click at [1255, 371] on button "Next" at bounding box center [1251, 377] width 72 height 96
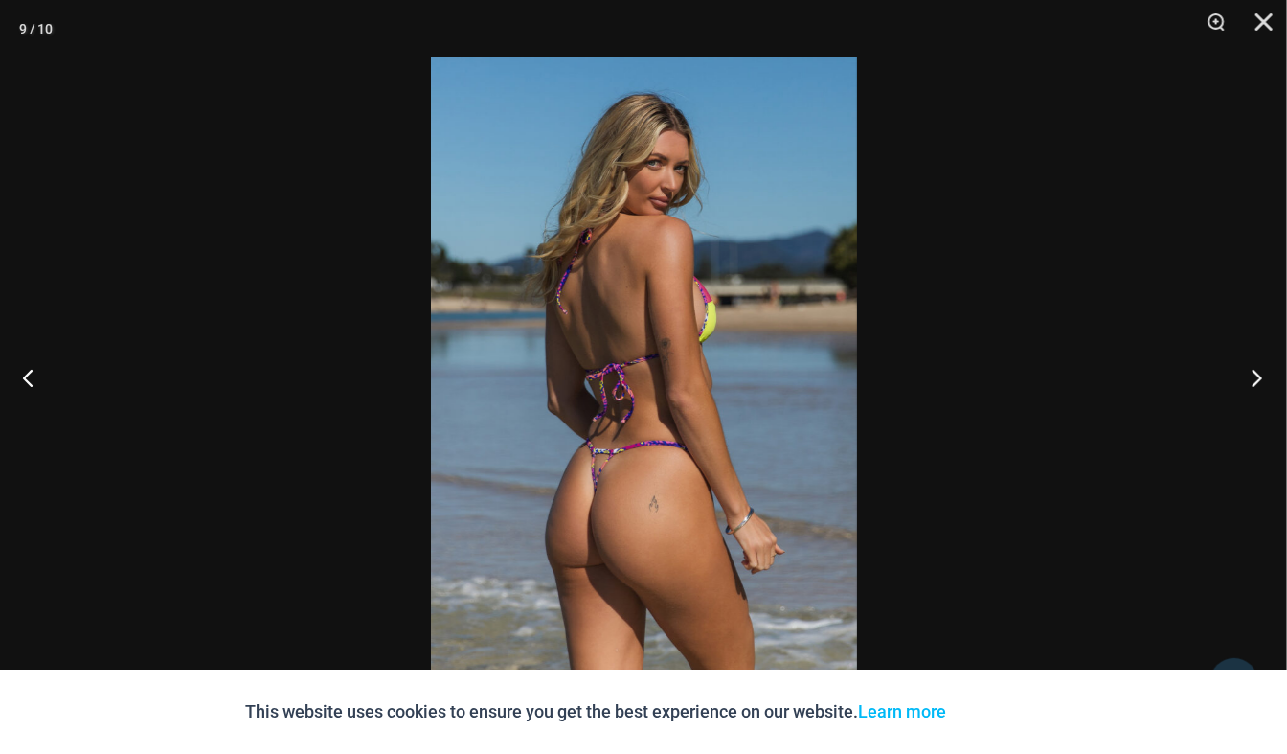
click at [1255, 371] on button "Next" at bounding box center [1251, 377] width 72 height 96
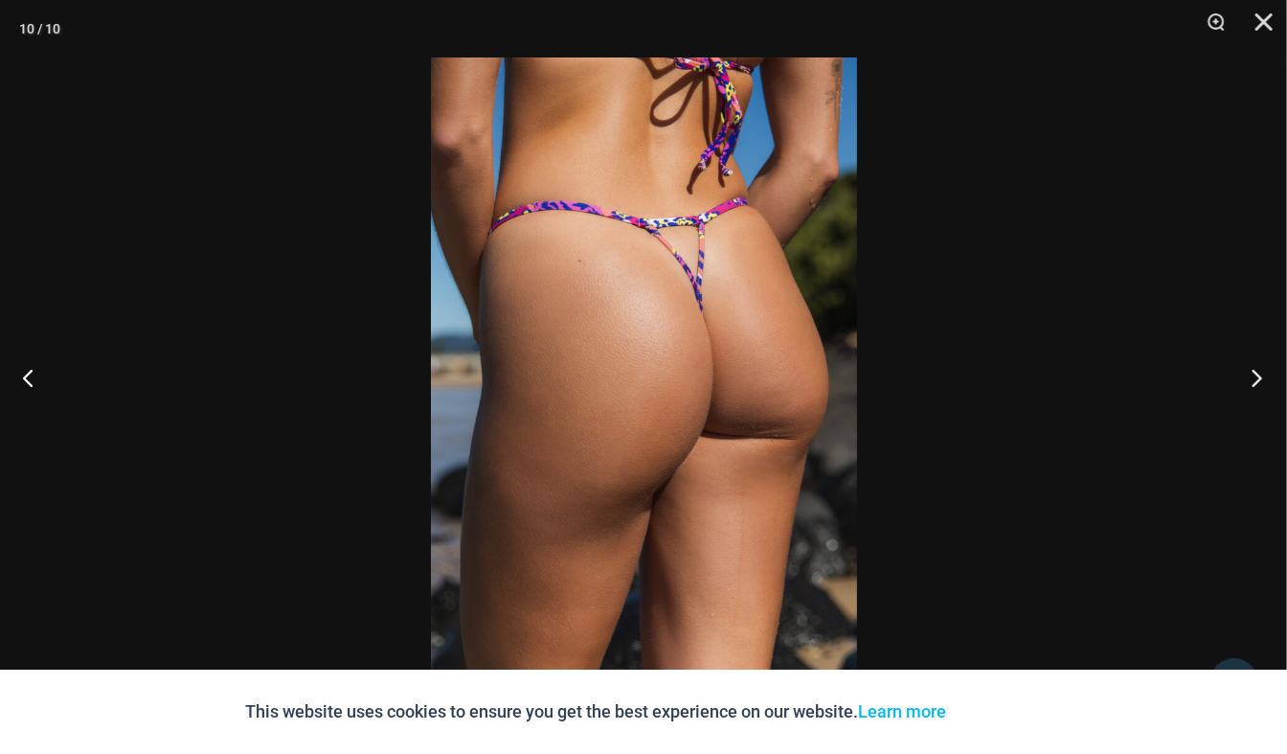
click at [1253, 371] on button "Next" at bounding box center [1251, 377] width 72 height 96
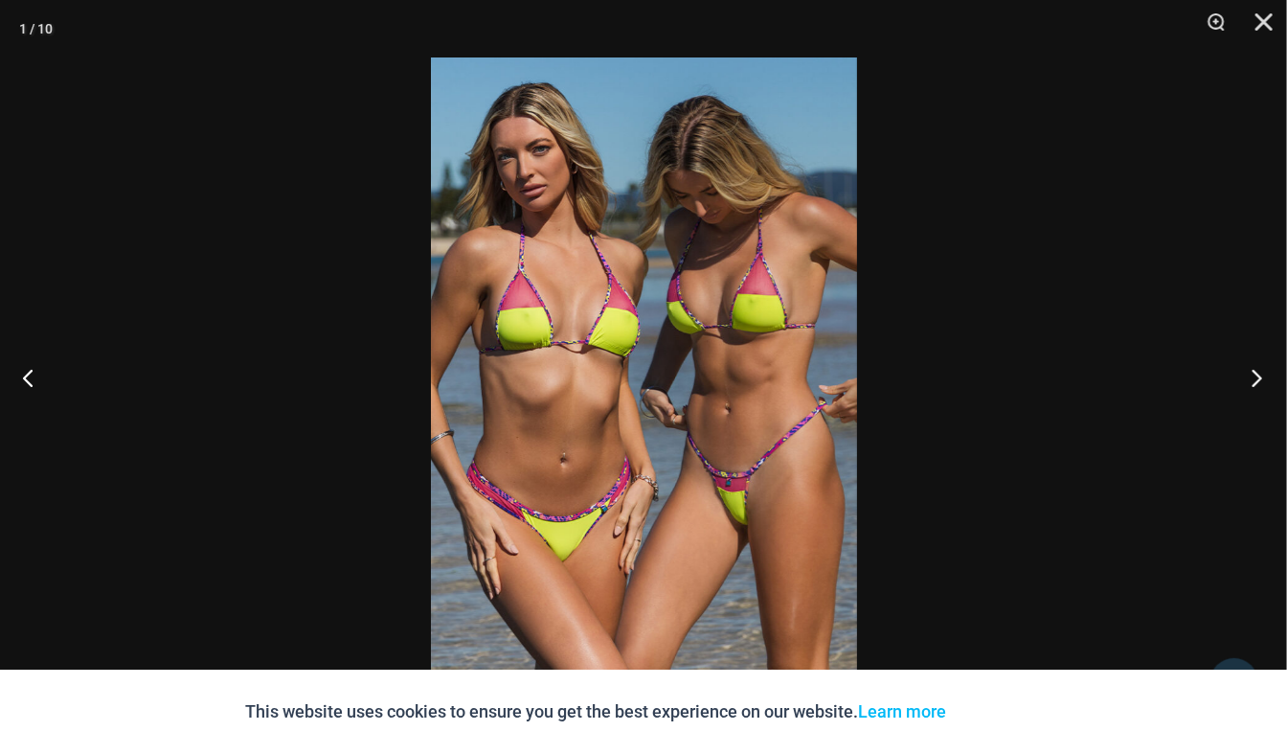
click at [1253, 371] on button "Next" at bounding box center [1251, 377] width 72 height 96
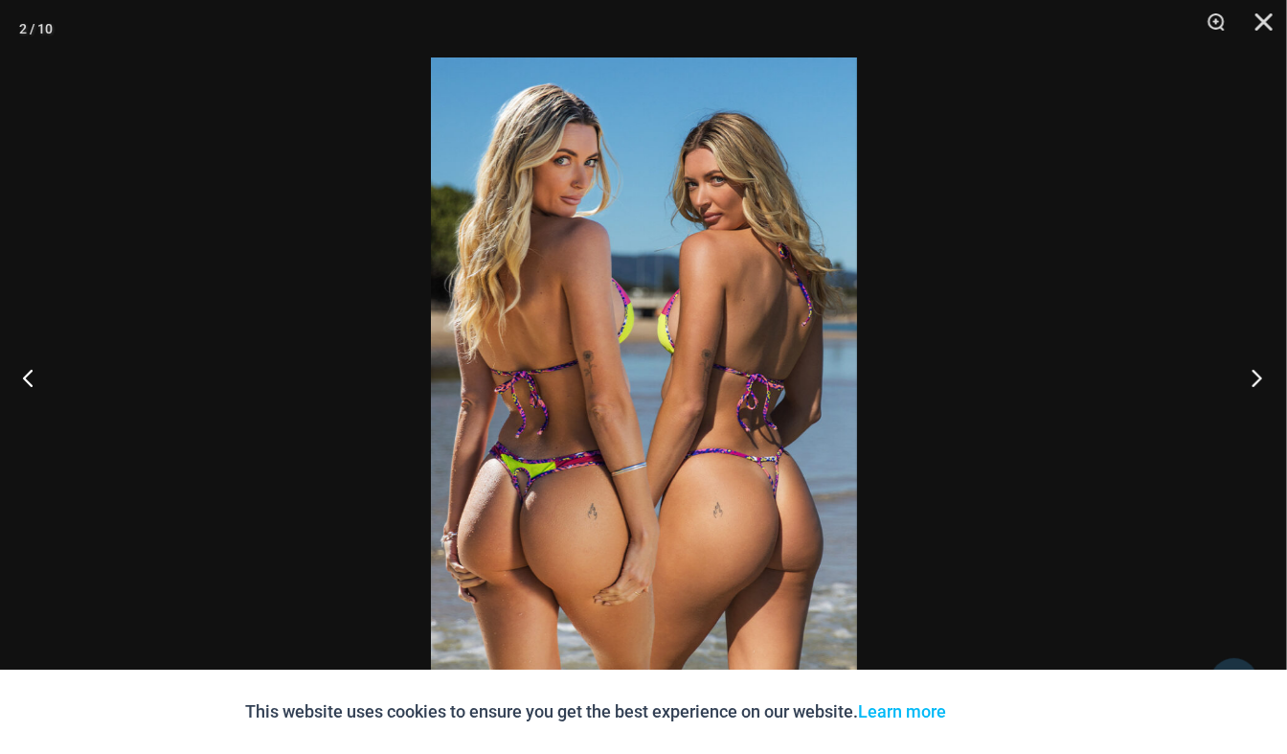
click at [1252, 371] on button "Next" at bounding box center [1251, 377] width 72 height 96
